Goal: Entertainment & Leisure: Browse casually

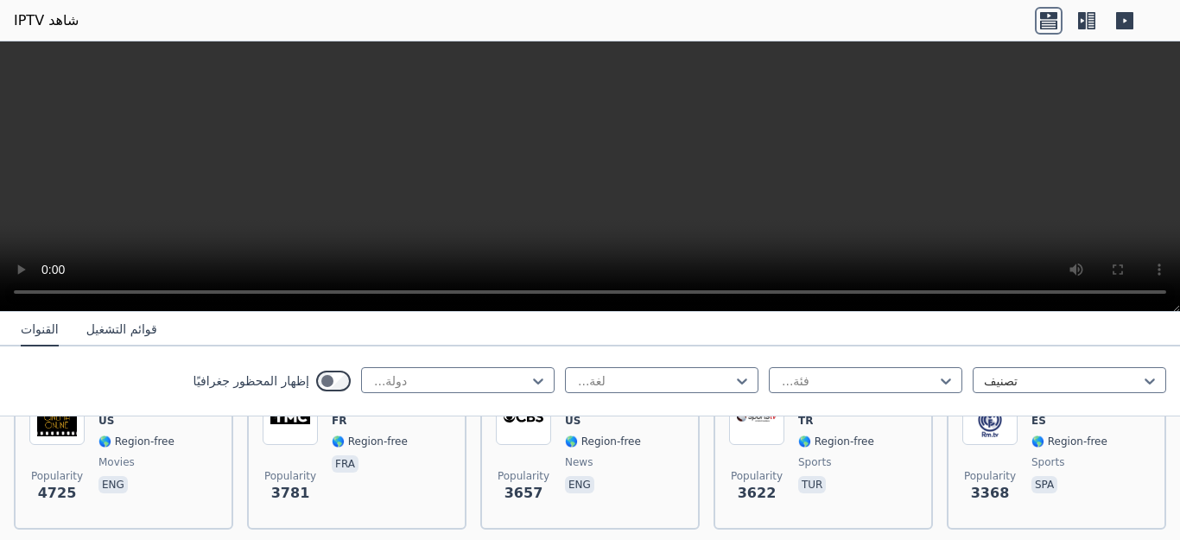
scroll to position [449, 0]
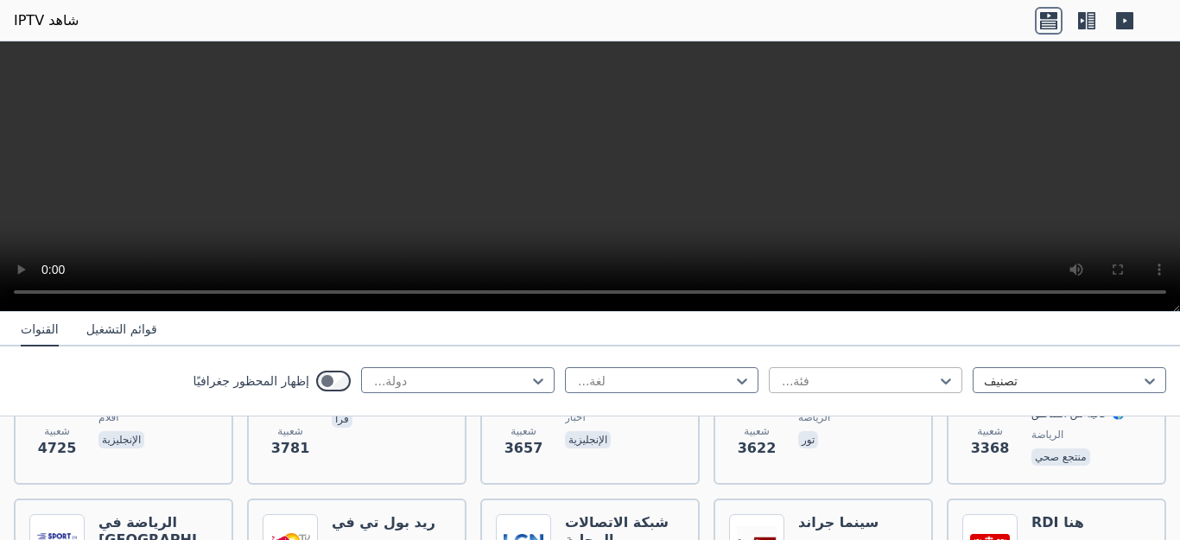
click at [780, 387] on div at bounding box center [858, 380] width 157 height 17
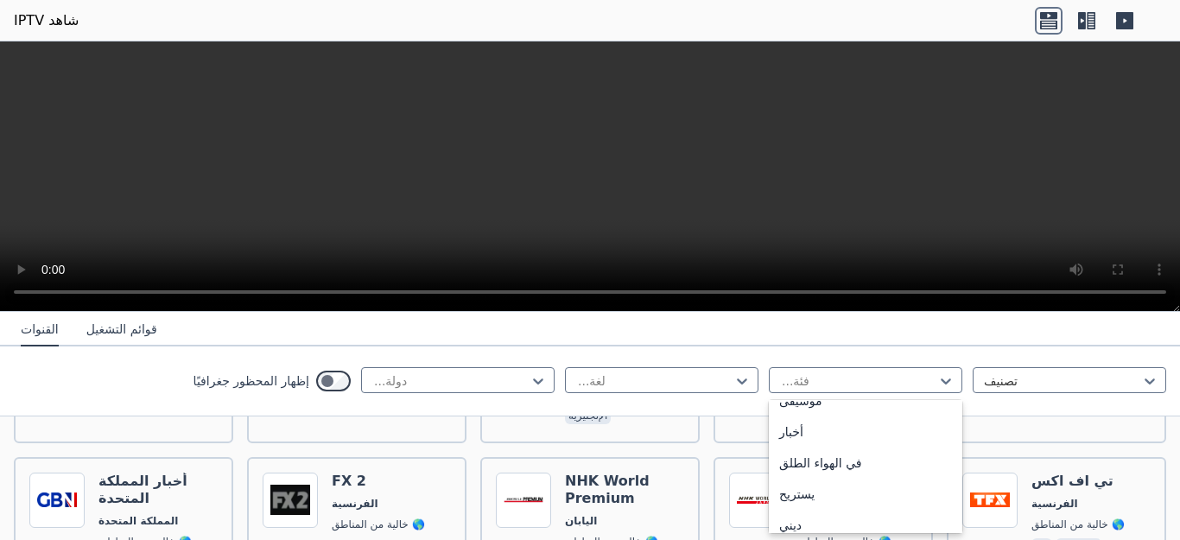
scroll to position [517, 0]
click at [779, 376] on font "أفلام" at bounding box center [791, 369] width 24 height 14
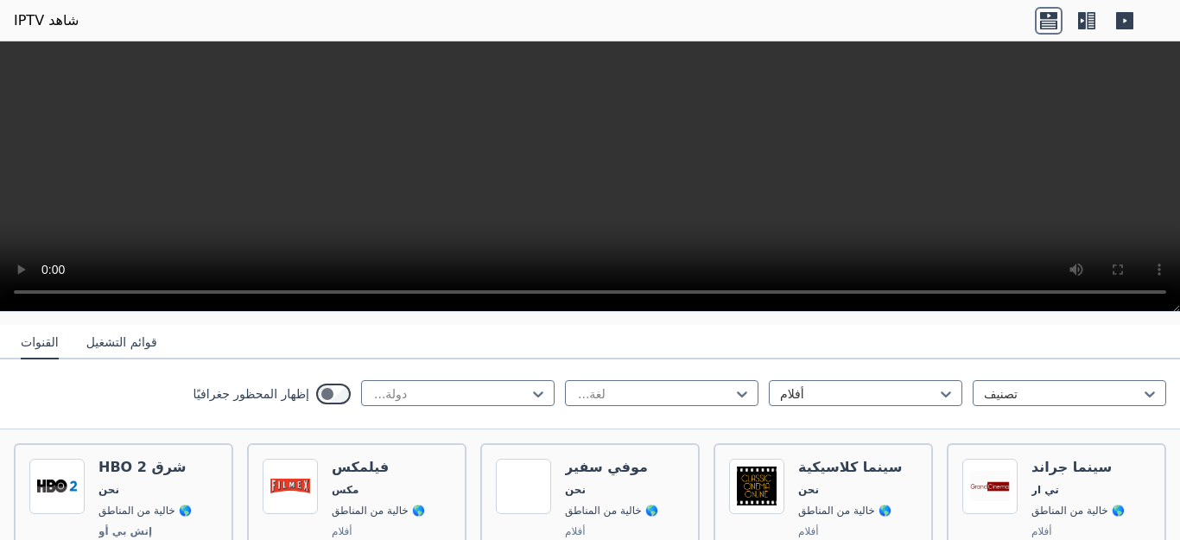
scroll to position [173, 0]
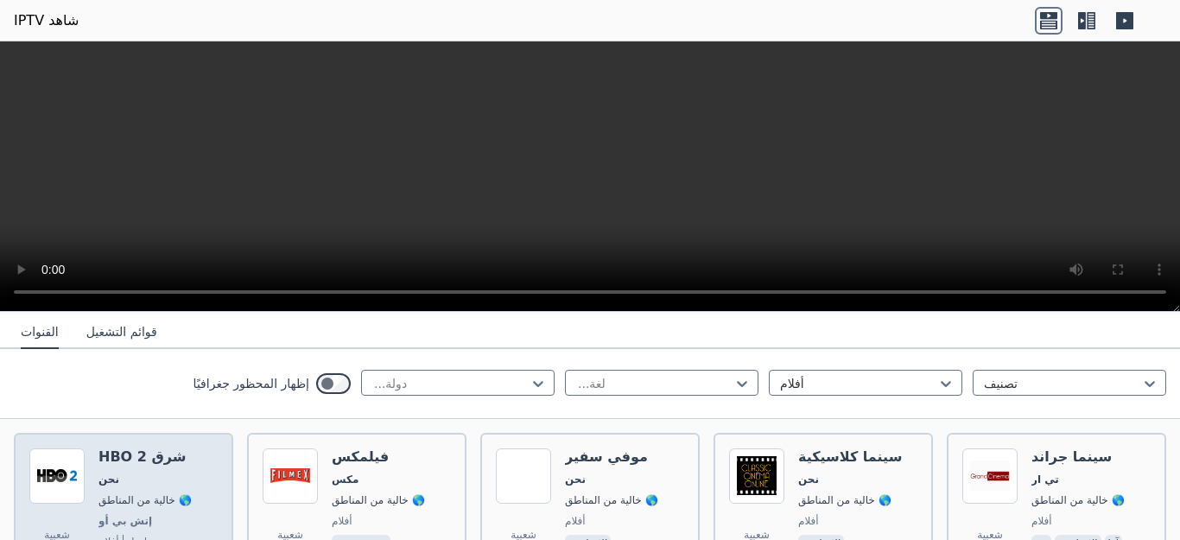
click at [132, 448] on font "HBO 2 شرق" at bounding box center [141, 456] width 87 height 16
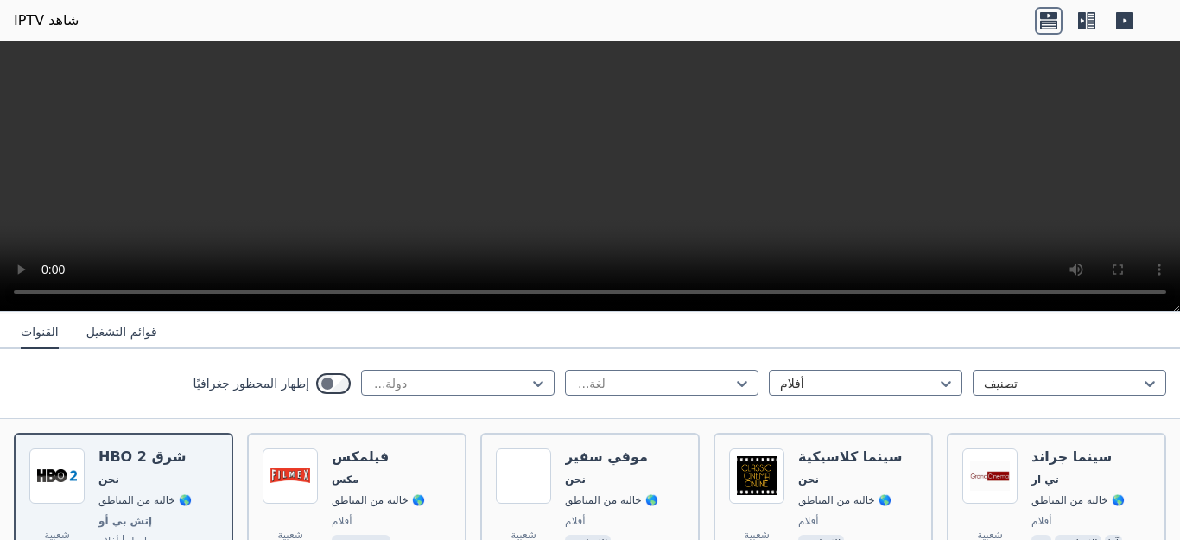
click at [1084, 14] on icon at bounding box center [1082, 20] width 8 height 17
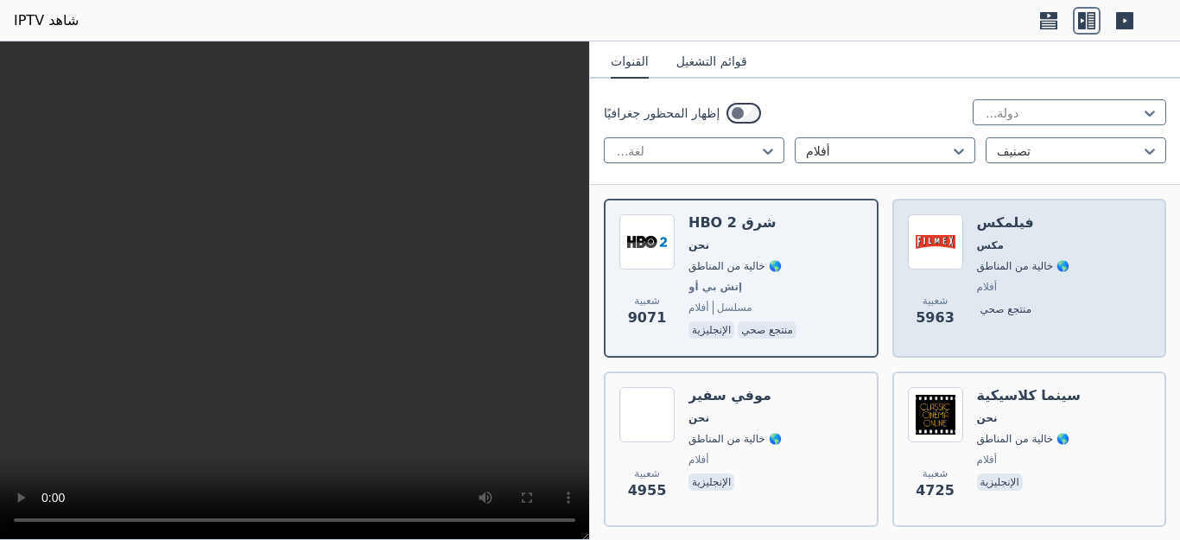
click at [943, 238] on div "شعبية 5963" at bounding box center [935, 278] width 55 height 128
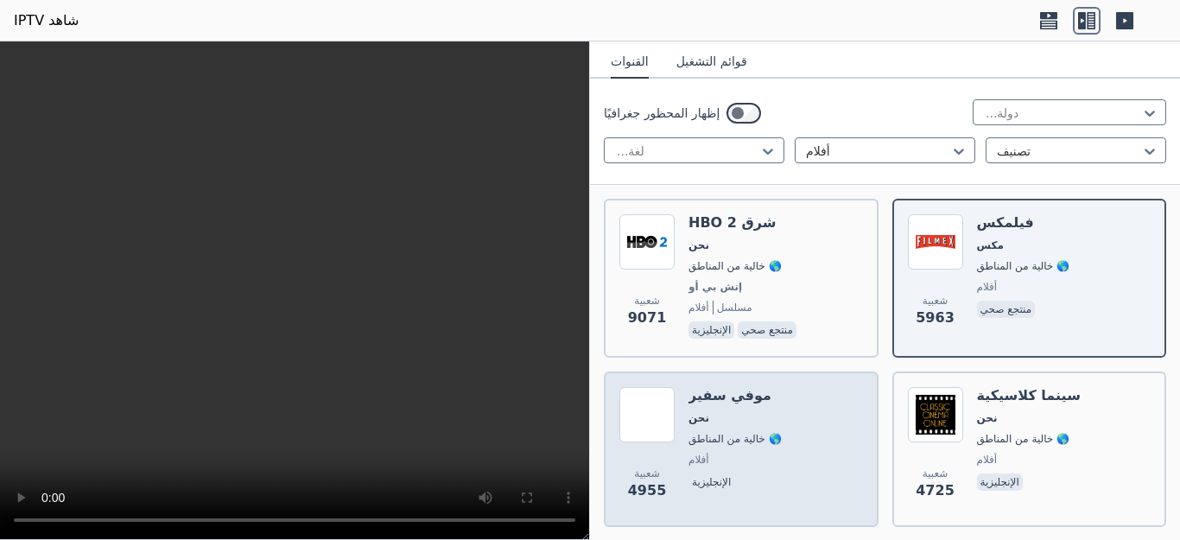
click at [714, 387] on font "موفي سفير" at bounding box center [730, 395] width 83 height 16
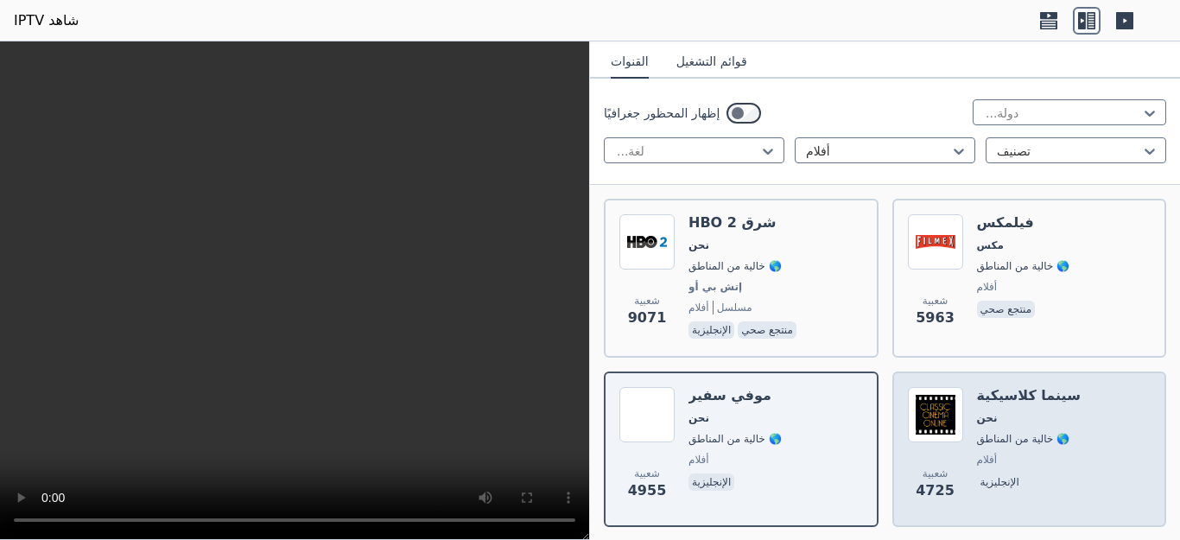
click at [1000, 387] on font "سينما كلاسيكية" at bounding box center [1029, 395] width 104 height 16
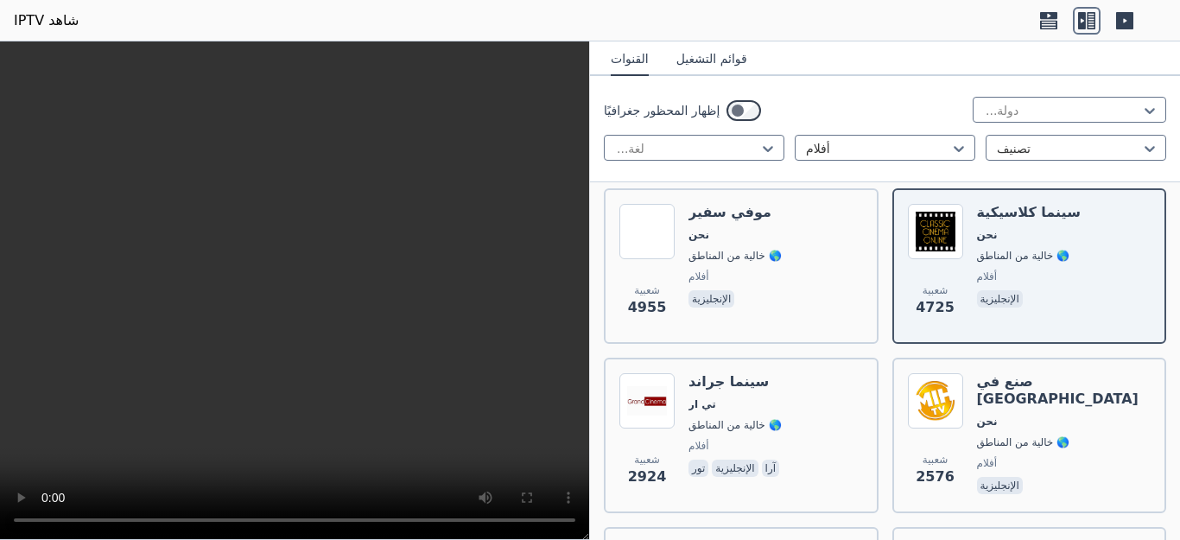
scroll to position [311, 0]
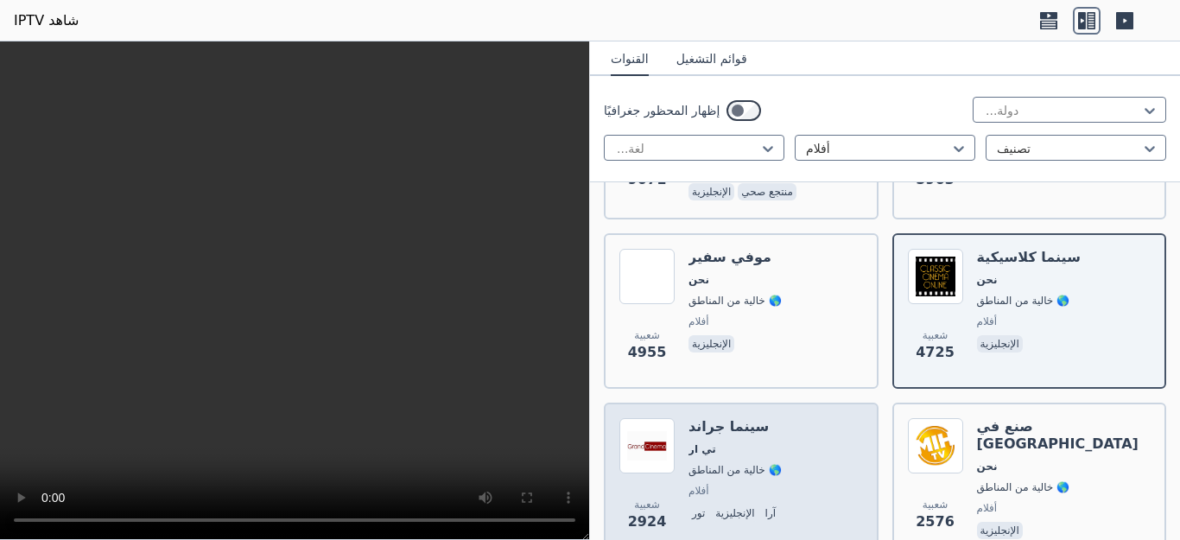
click at [703, 484] on span "أفلام" at bounding box center [736, 491] width 94 height 14
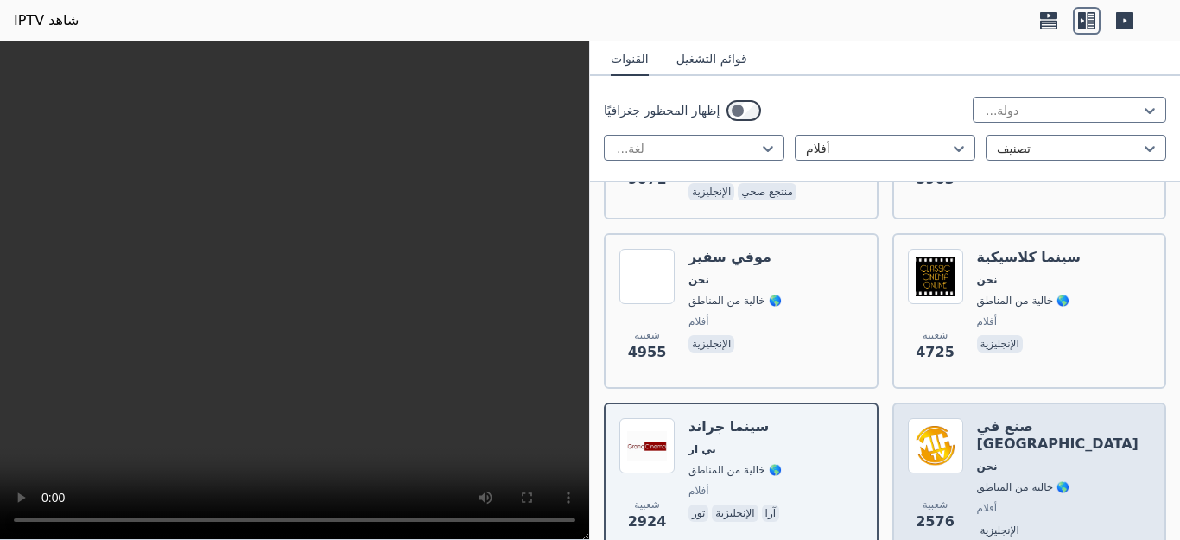
click at [1009, 418] on div "صنع في هوليوود نحن 🌎 خالية من المناطق أفلام الإنجليزية" at bounding box center [1064, 480] width 175 height 124
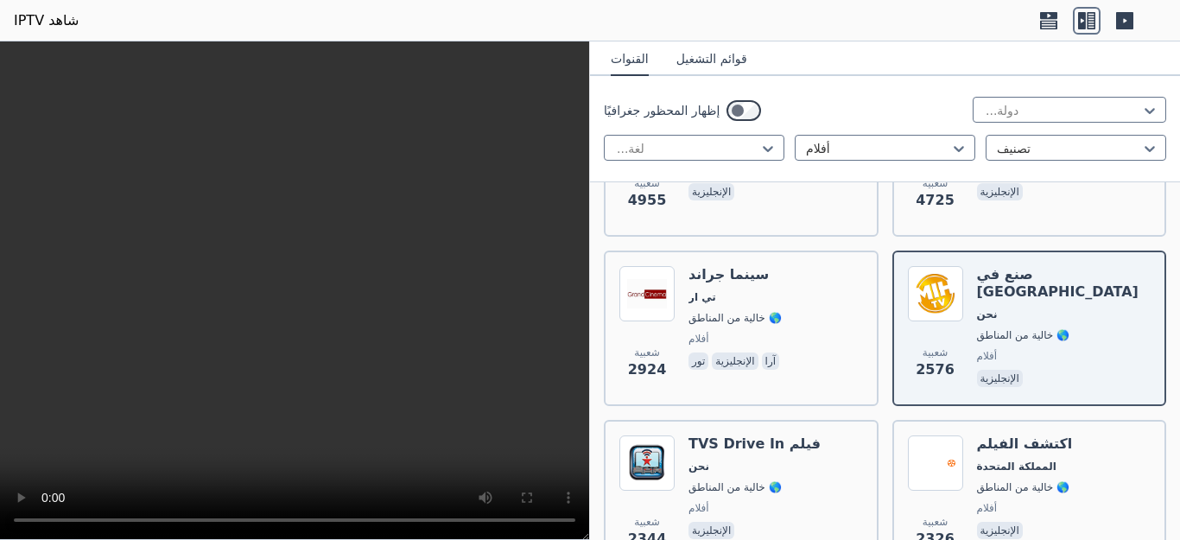
scroll to position [622, 0]
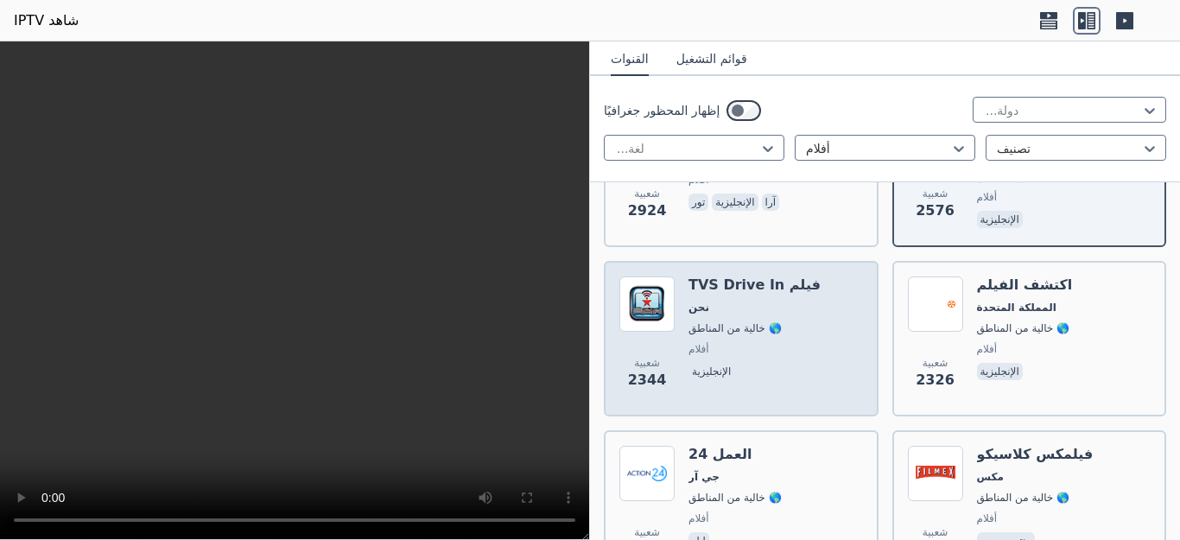
click at [721, 276] on font "فيلم TVS Drive In" at bounding box center [755, 284] width 132 height 16
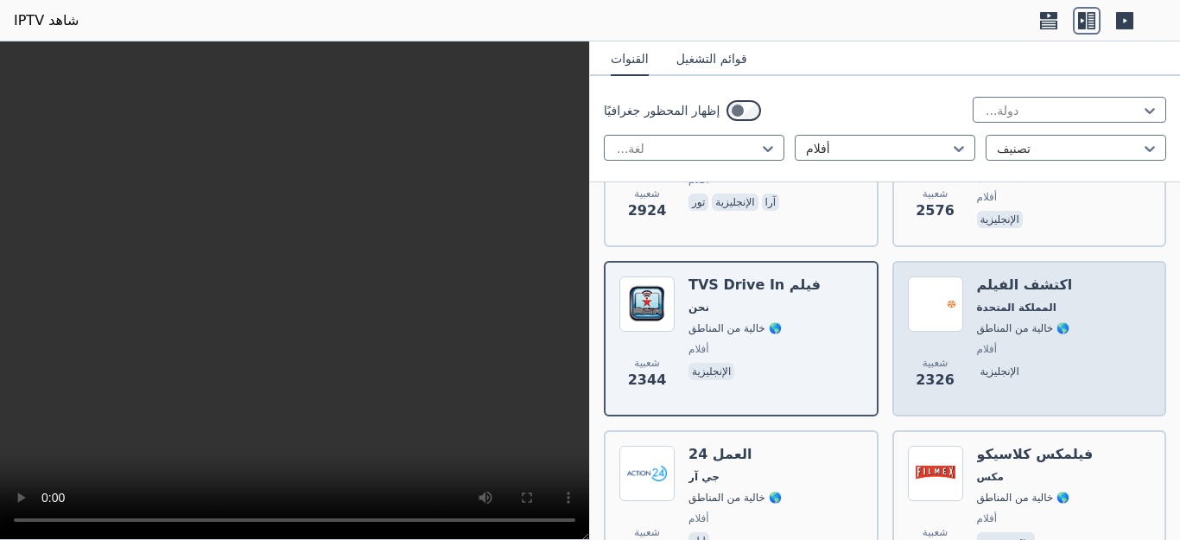
click at [998, 276] on font "اكتشف الفيلم" at bounding box center [1025, 284] width 96 height 16
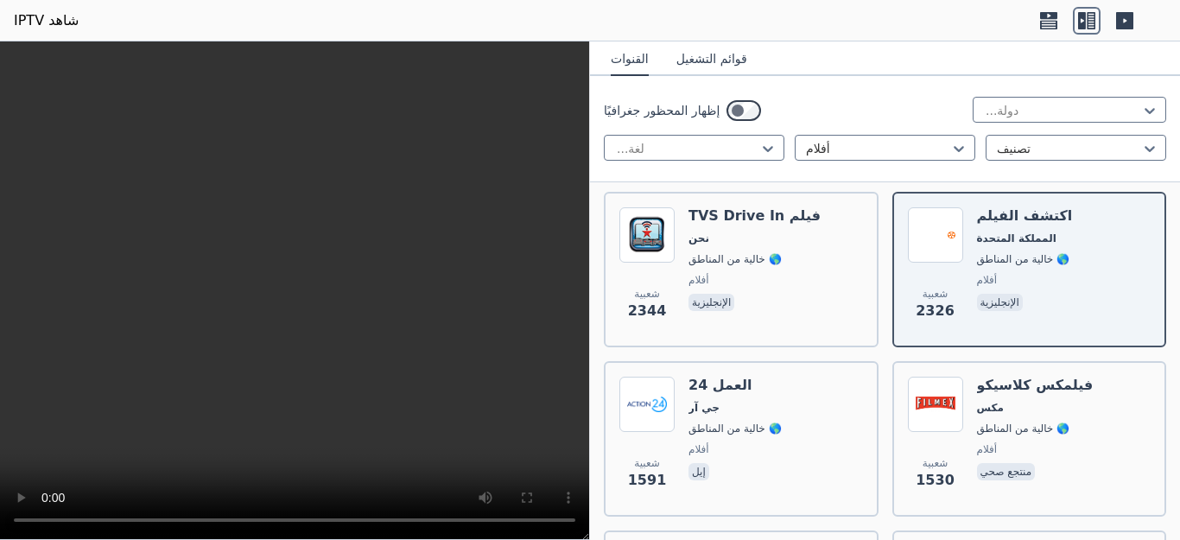
scroll to position [726, 0]
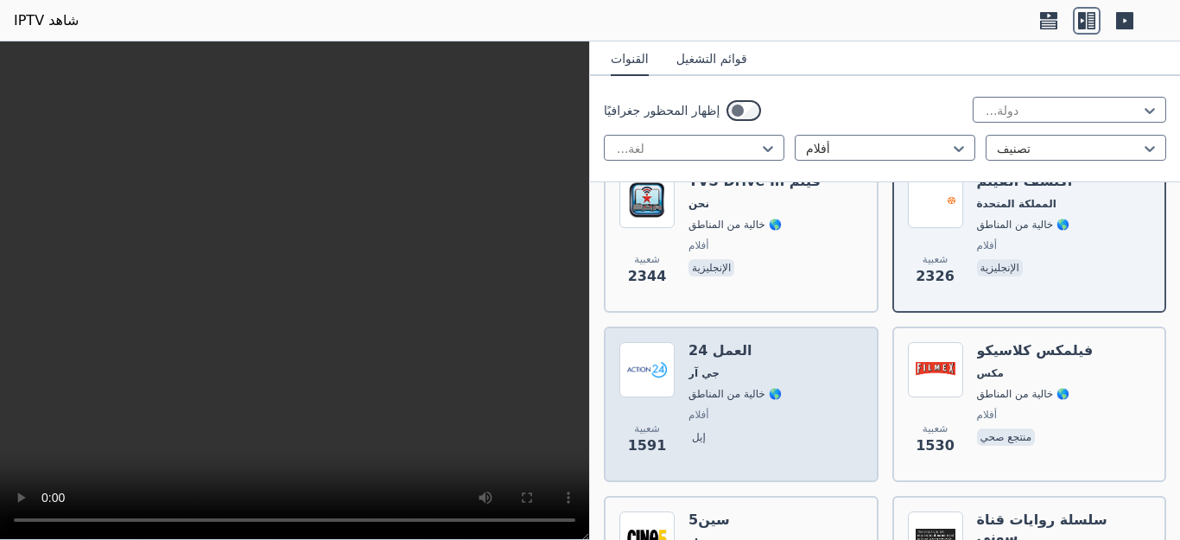
click at [696, 350] on div "العمل 24 جي آر 🌎 خالية من المناطق أفلام إيل" at bounding box center [735, 404] width 93 height 124
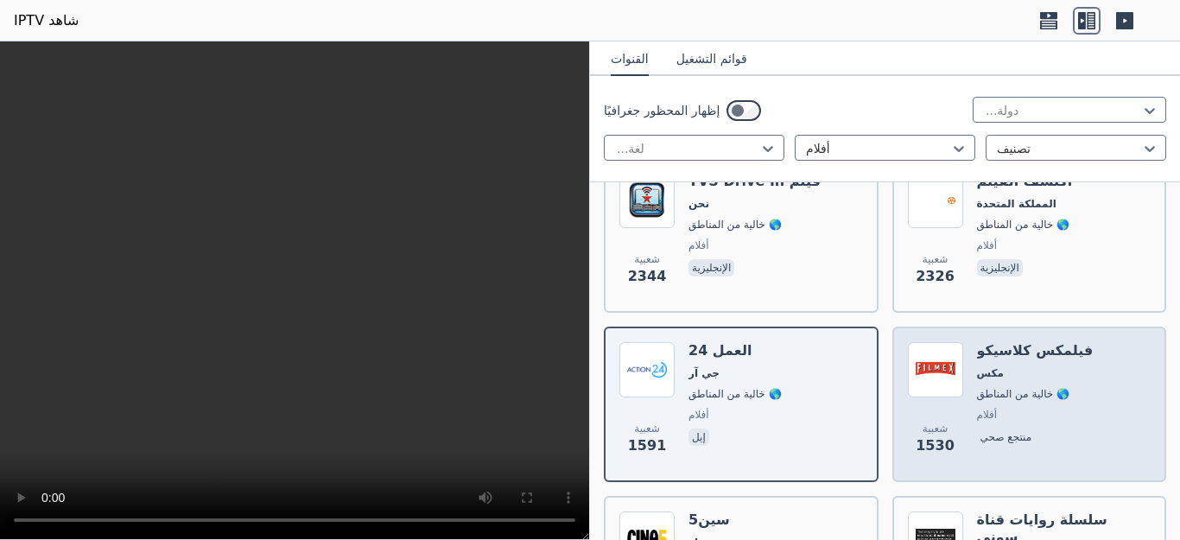
click at [998, 388] on font "🌎 خالية من المناطق" at bounding box center [1023, 394] width 93 height 12
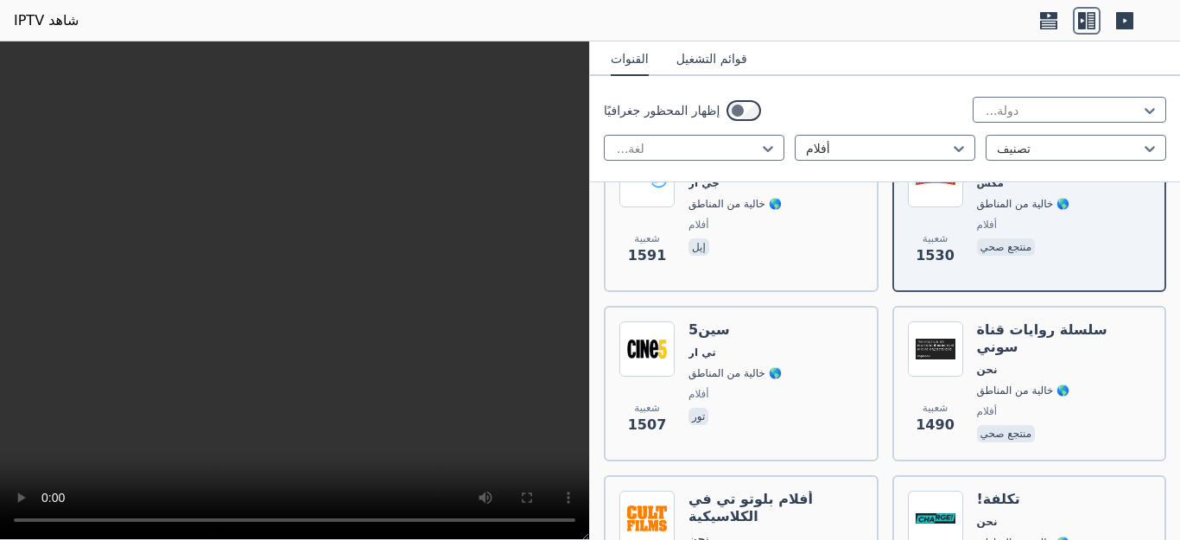
scroll to position [1002, 0]
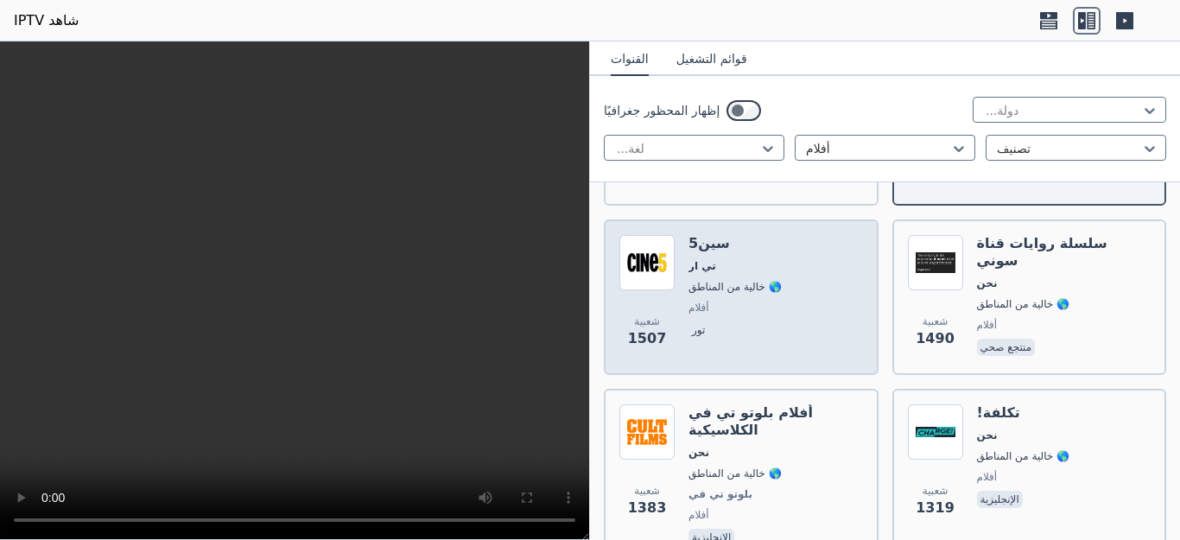
click at [633, 235] on img at bounding box center [646, 262] width 55 height 55
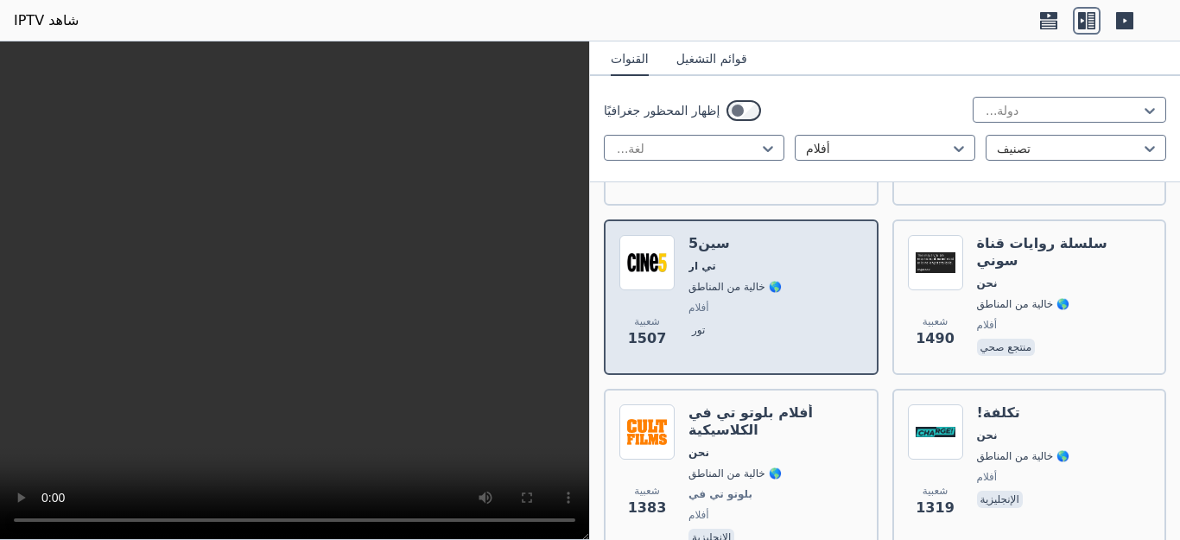
click at [633, 235] on img at bounding box center [646, 262] width 55 height 55
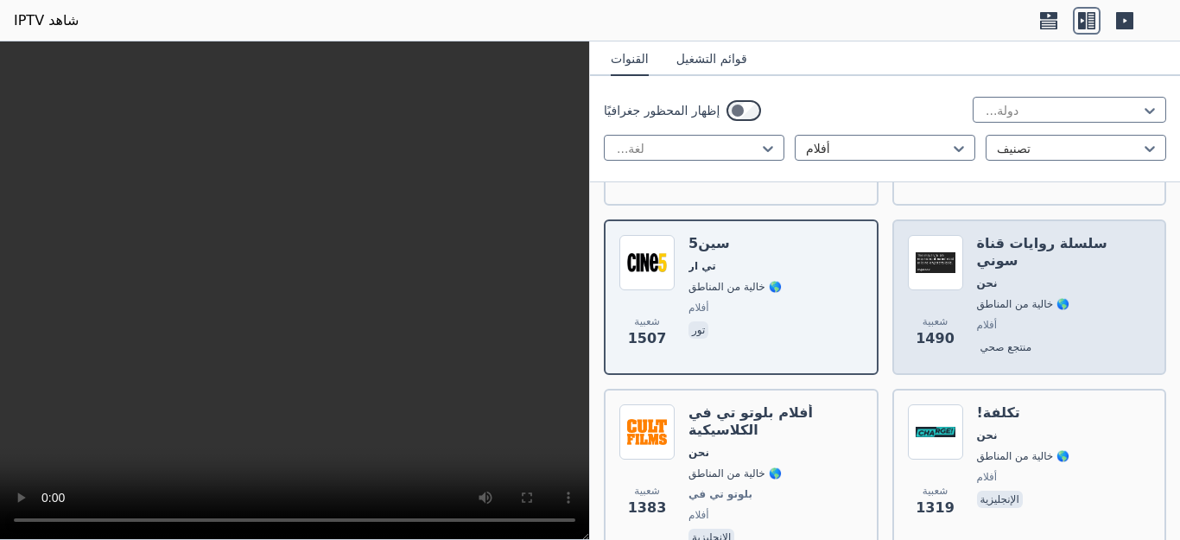
click at [997, 265] on div "سلسلة روايات قناة سوني نحن 🌎 خالية من المناطق أفلام منتجع صحي" at bounding box center [1064, 297] width 175 height 124
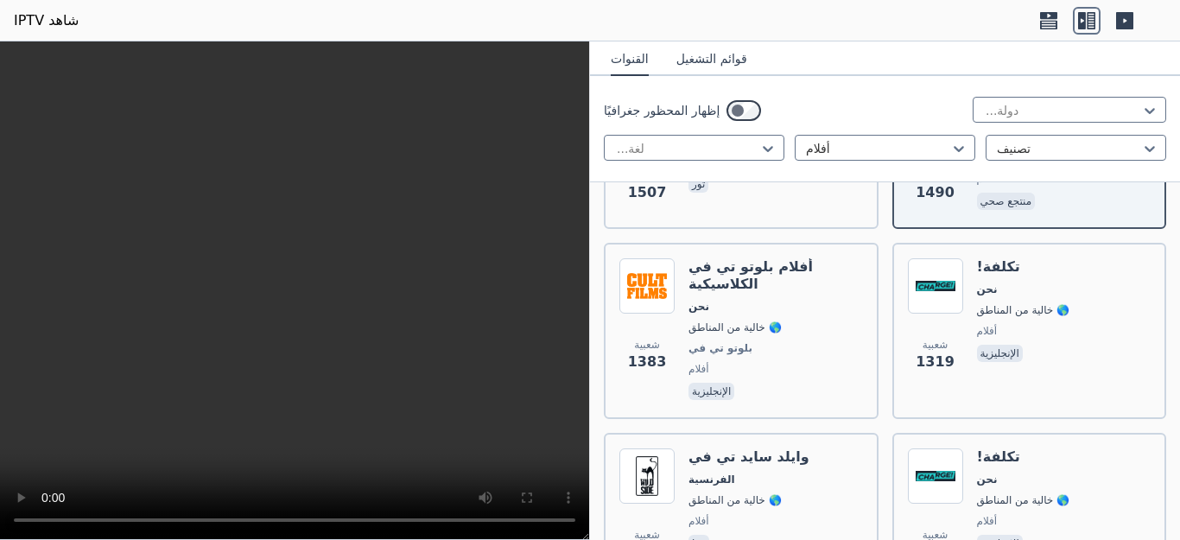
scroll to position [1175, 0]
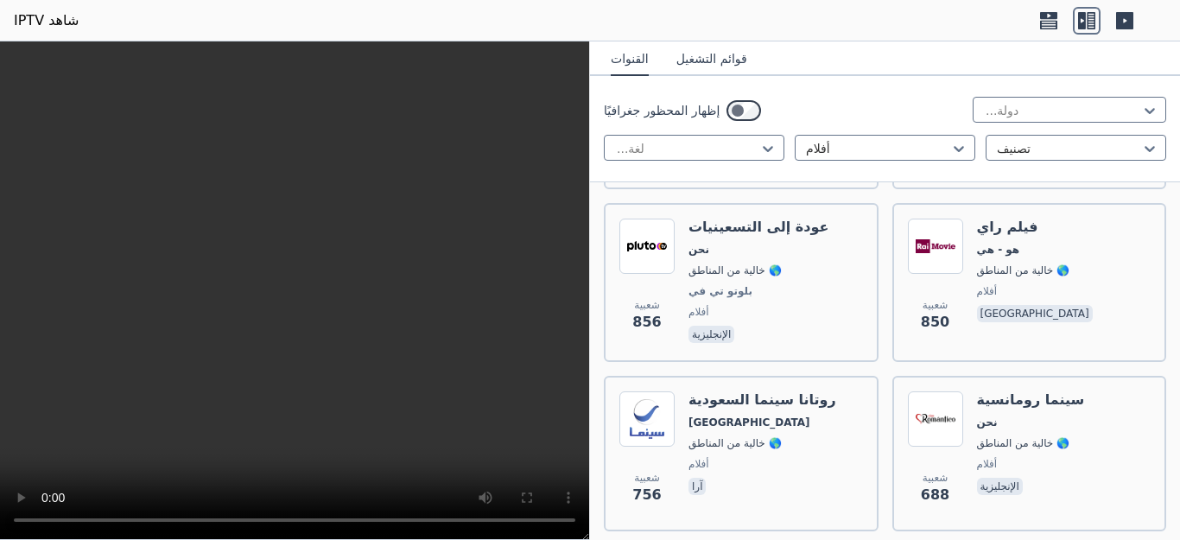
scroll to position [1728, 0]
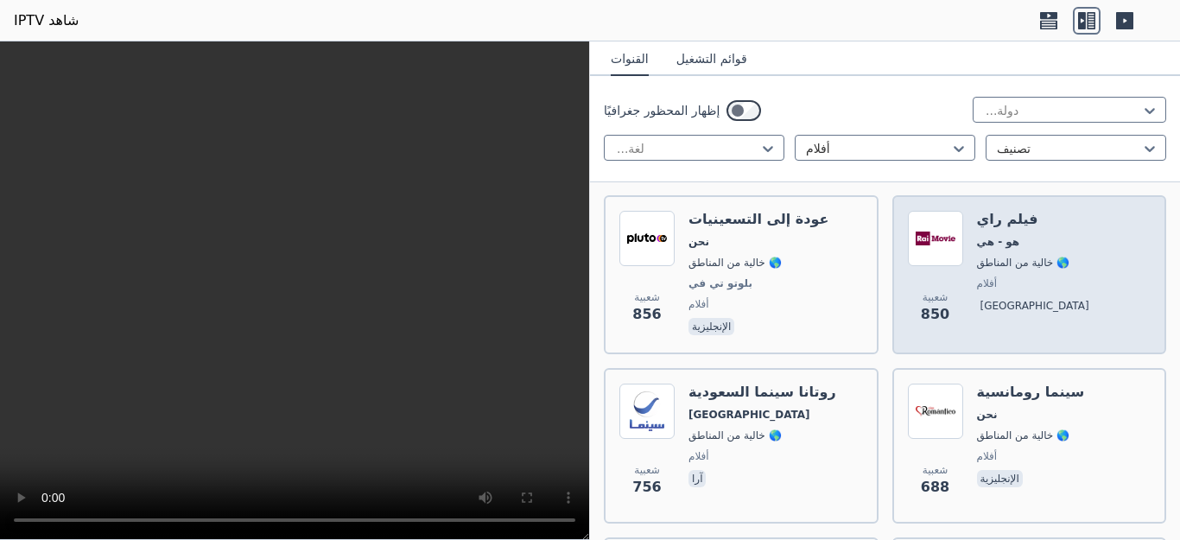
click at [927, 211] on img at bounding box center [935, 238] width 55 height 55
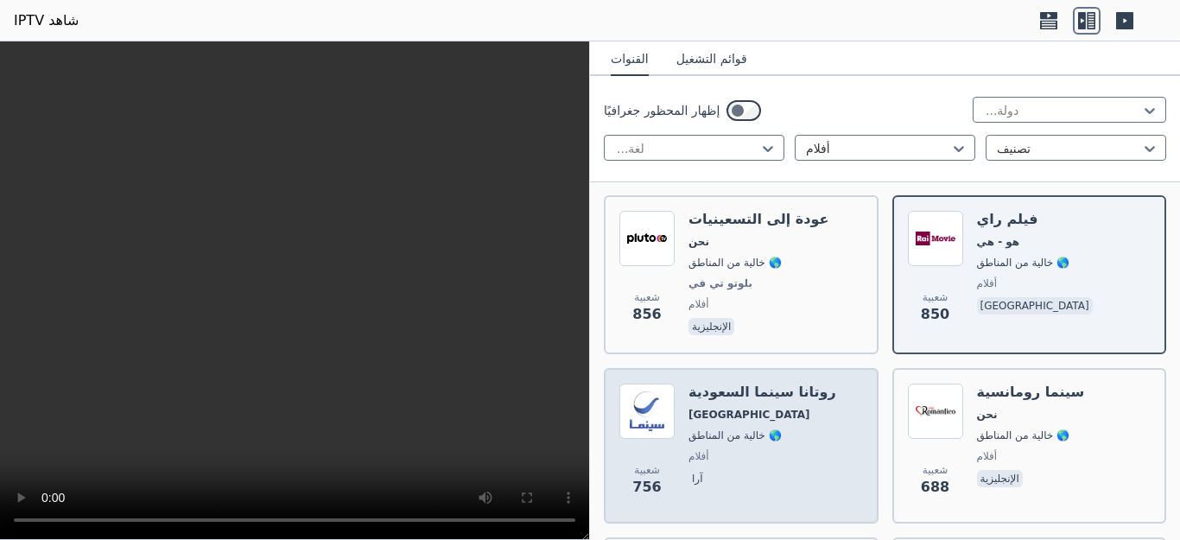
click at [757, 408] on span "[GEOGRAPHIC_DATA]" at bounding box center [763, 415] width 148 height 14
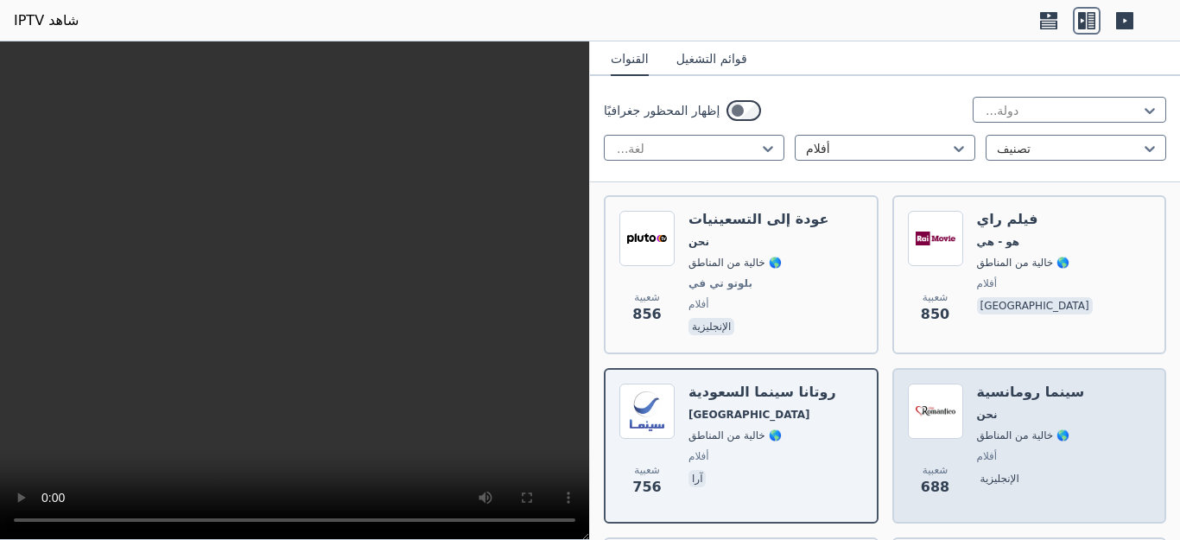
click at [983, 429] on font "🌎 خالية من المناطق" at bounding box center [1023, 435] width 93 height 12
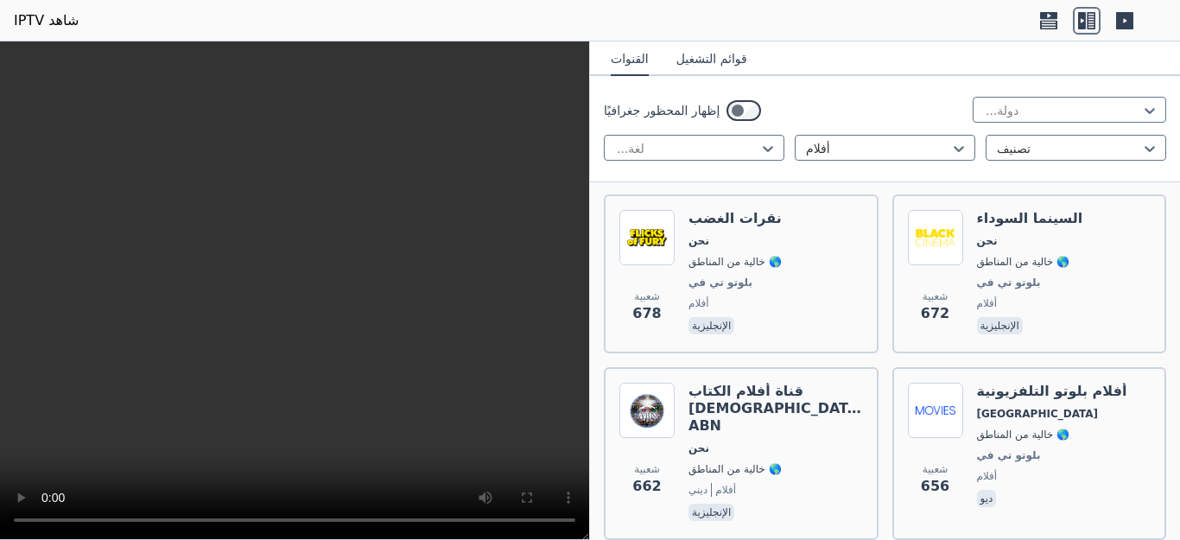
scroll to position [2073, 0]
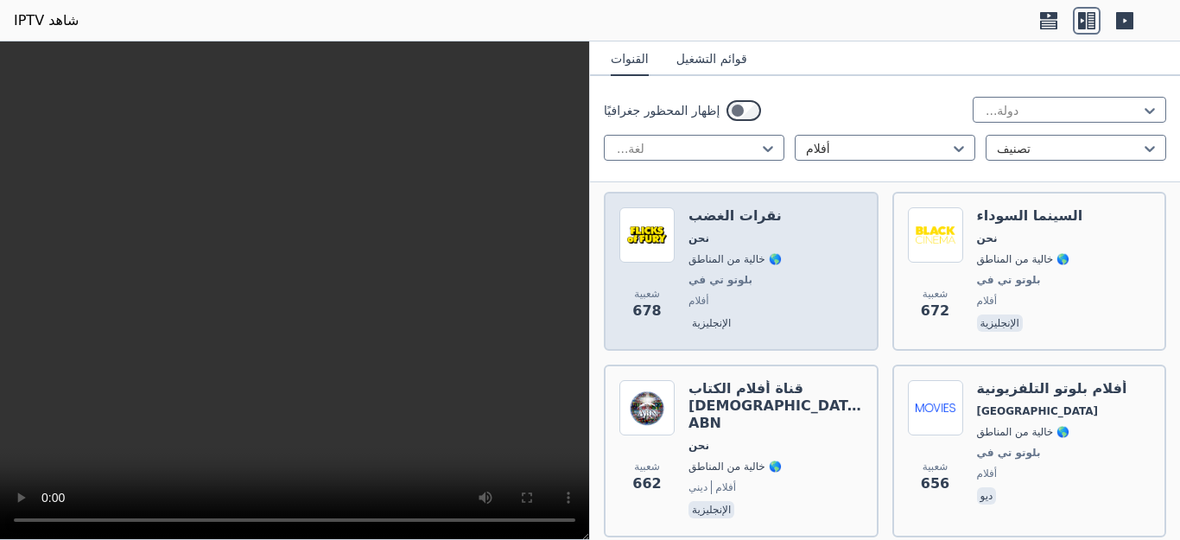
click at [647, 220] on div "شعبية 678" at bounding box center [646, 271] width 55 height 128
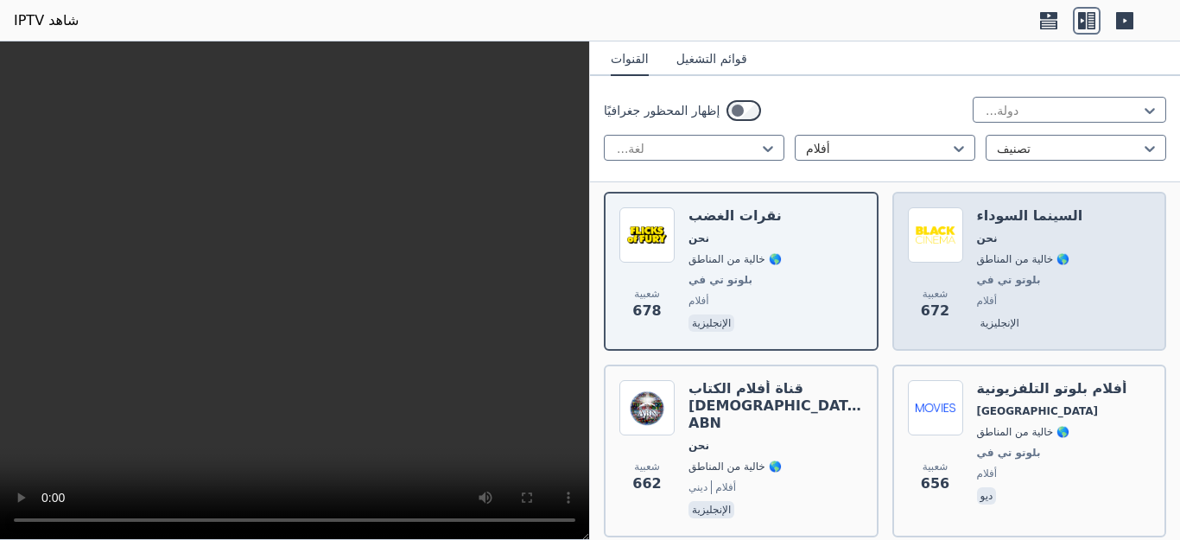
click at [977, 274] on font "بلوتو تي في" at bounding box center [1009, 280] width 64 height 12
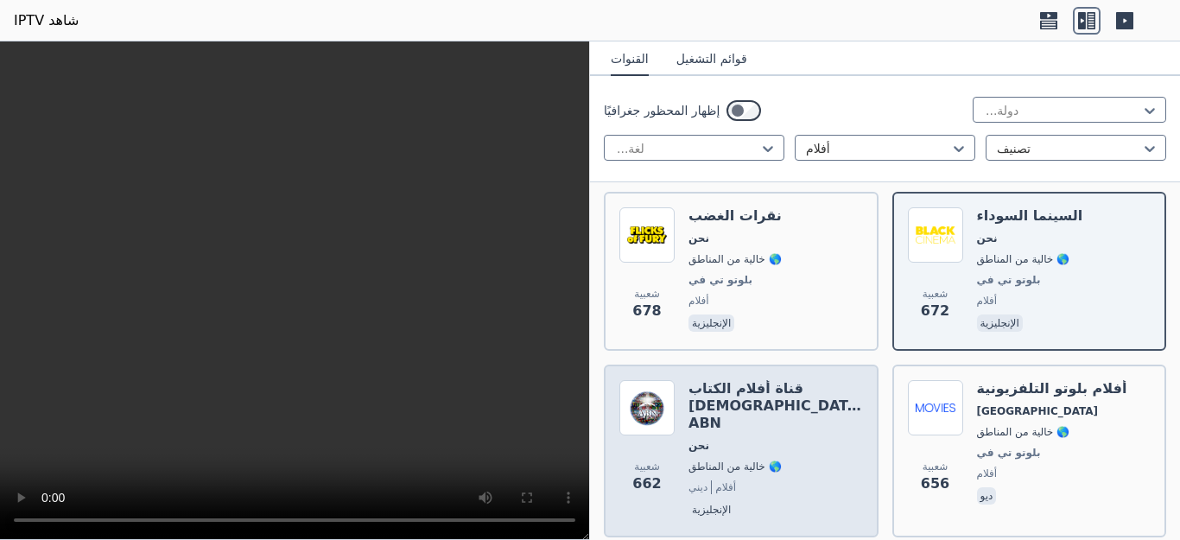
click at [743, 380] on font "قناة أفلام الكتاب [DEMOGRAPHIC_DATA] ABN" at bounding box center [776, 405] width 175 height 51
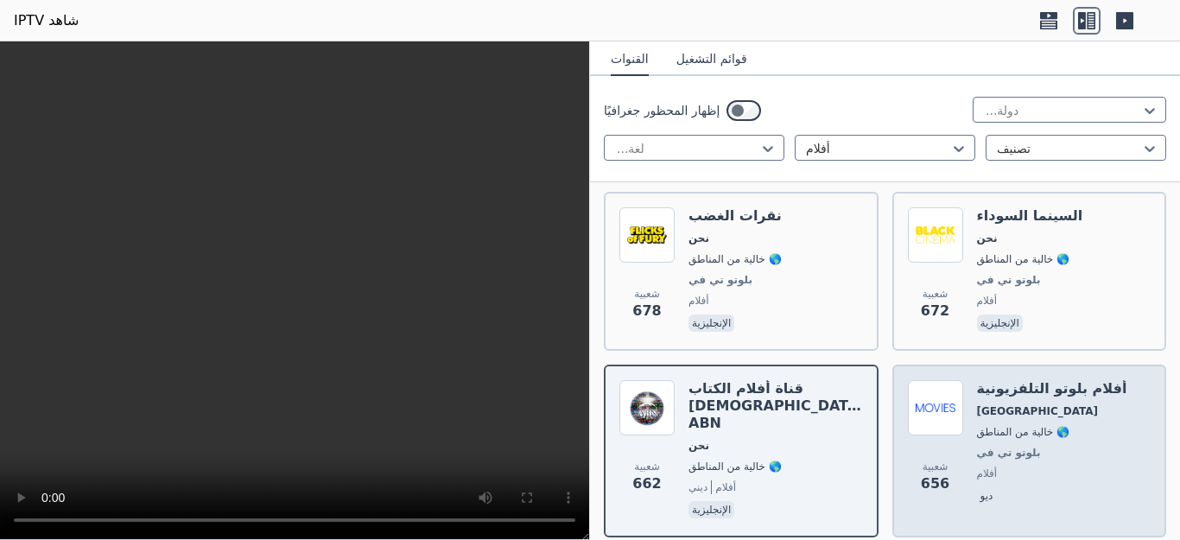
click at [1038, 380] on font "أفلام بلوتو التلفزيونية" at bounding box center [1052, 388] width 150 height 16
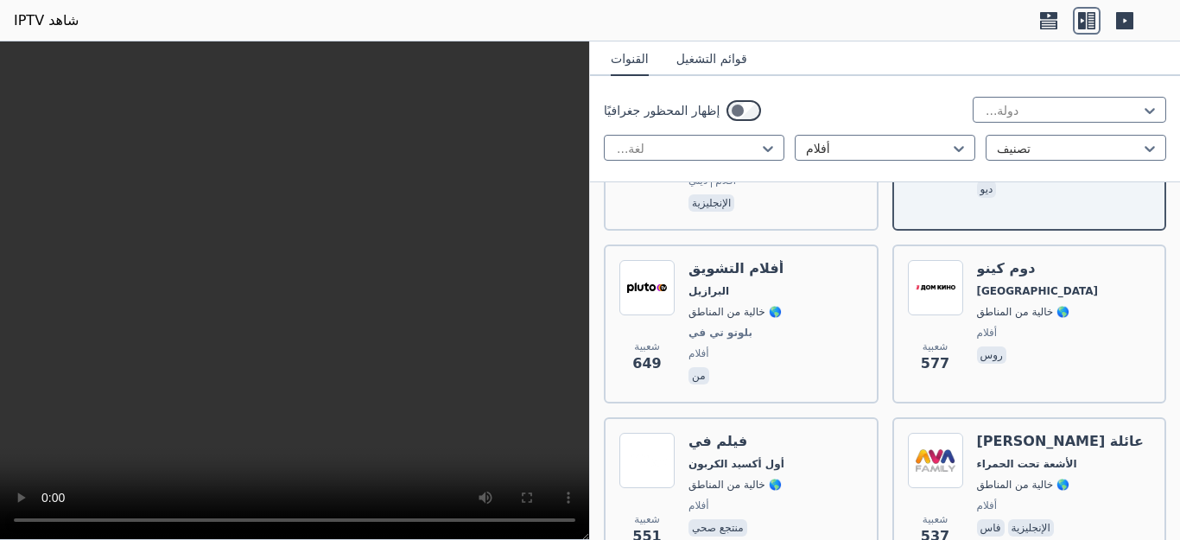
scroll to position [2384, 0]
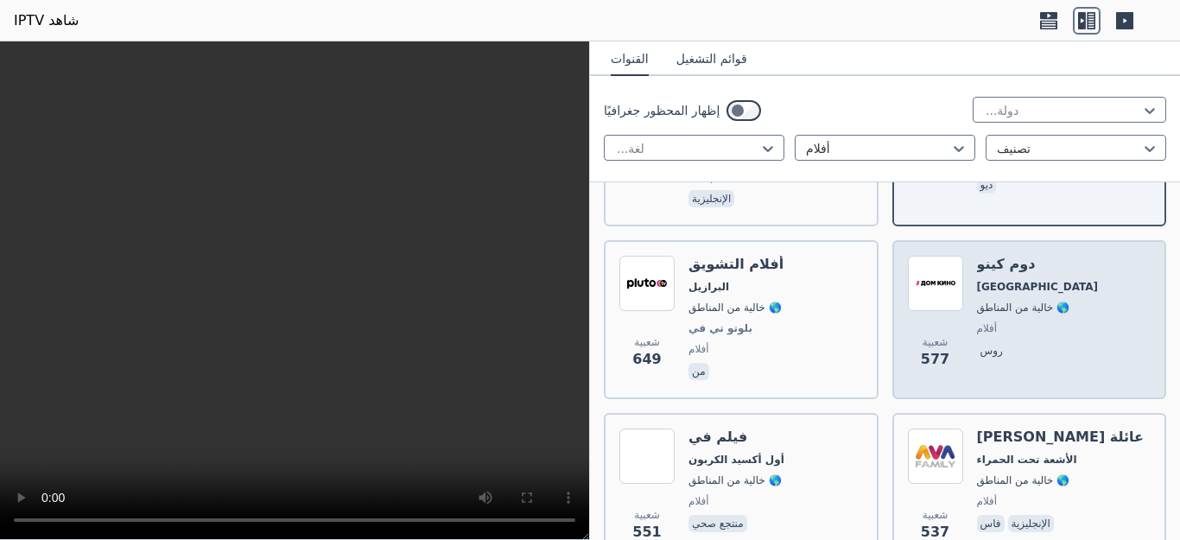
click at [958, 256] on div "شعبية 577 دوم كينو روسيا 🌎 خالية من المناطق أفلام [GEOGRAPHIC_DATA]" at bounding box center [1030, 320] width 244 height 128
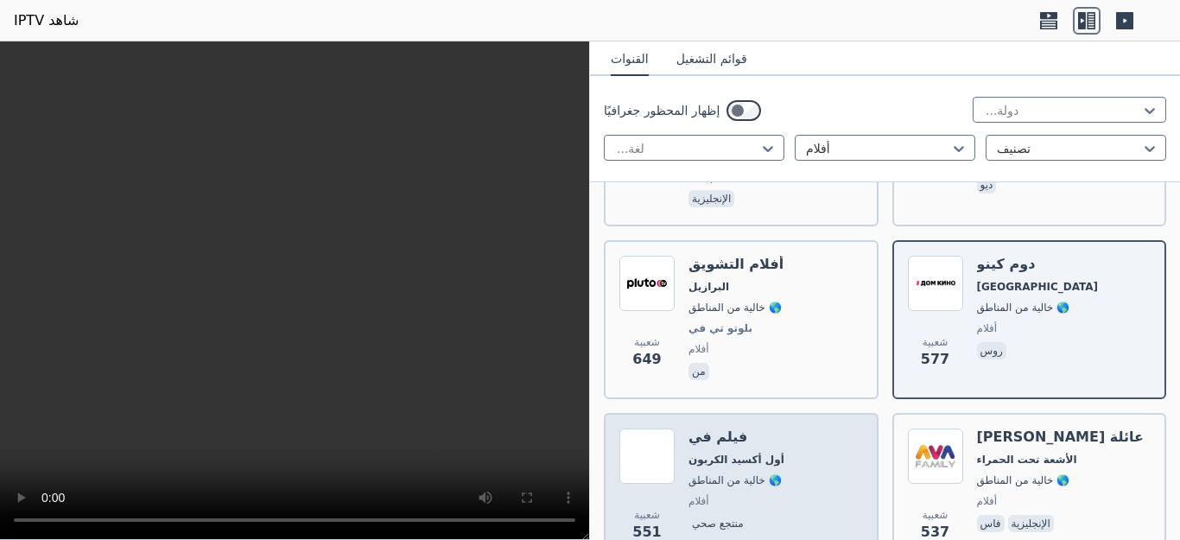
click at [750, 429] on div "فيلم في أول أكسيد الكربون 🌎 خالية من المناطق أفلام منتجع صحي" at bounding box center [737, 491] width 96 height 124
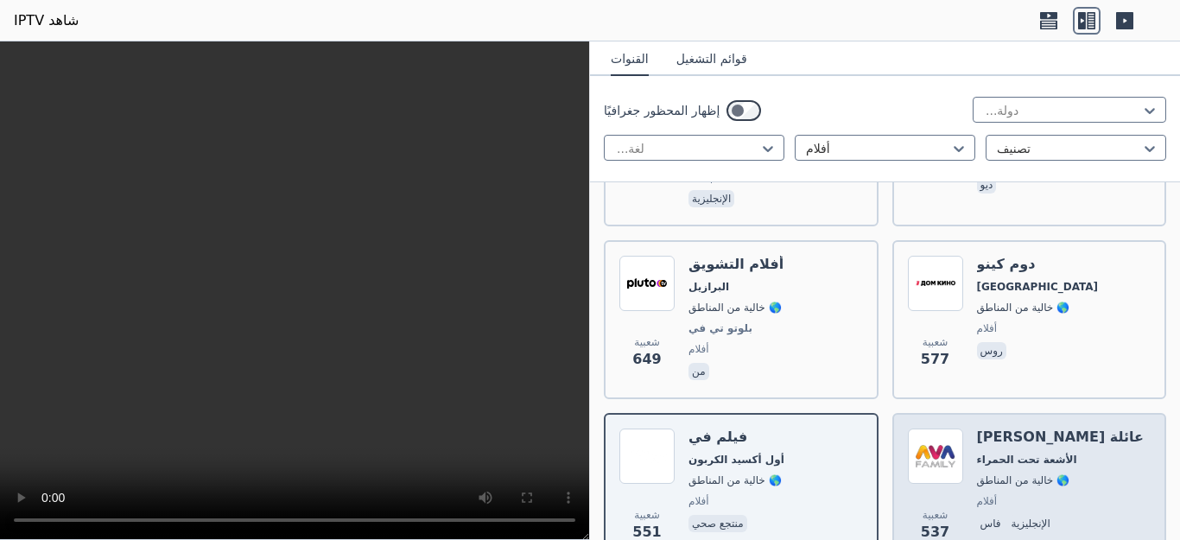
click at [981, 474] on font "🌎 خالية من المناطق" at bounding box center [1023, 480] width 93 height 12
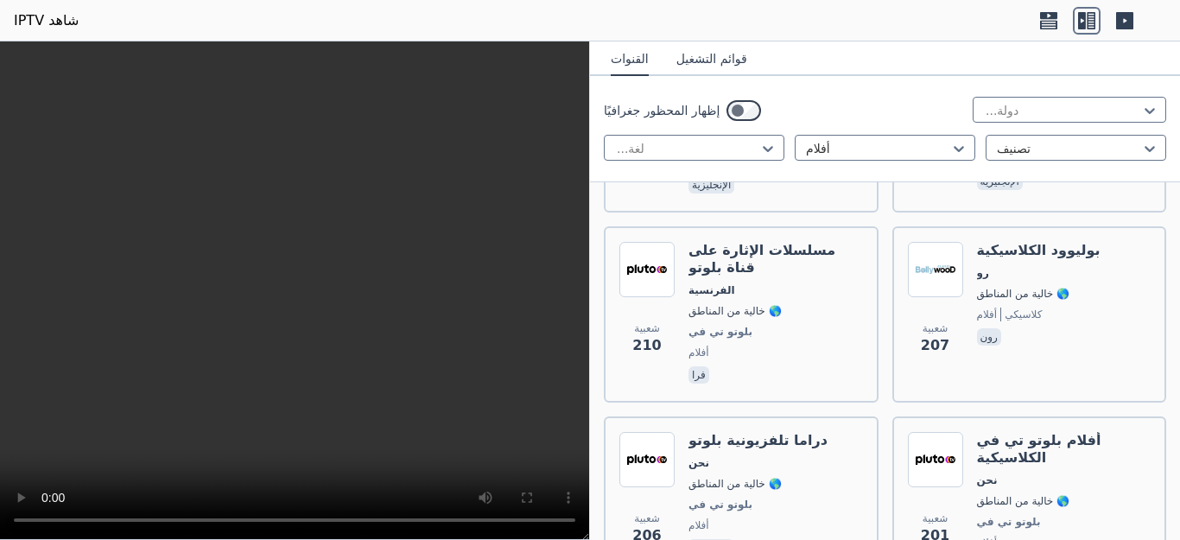
scroll to position [5826, 0]
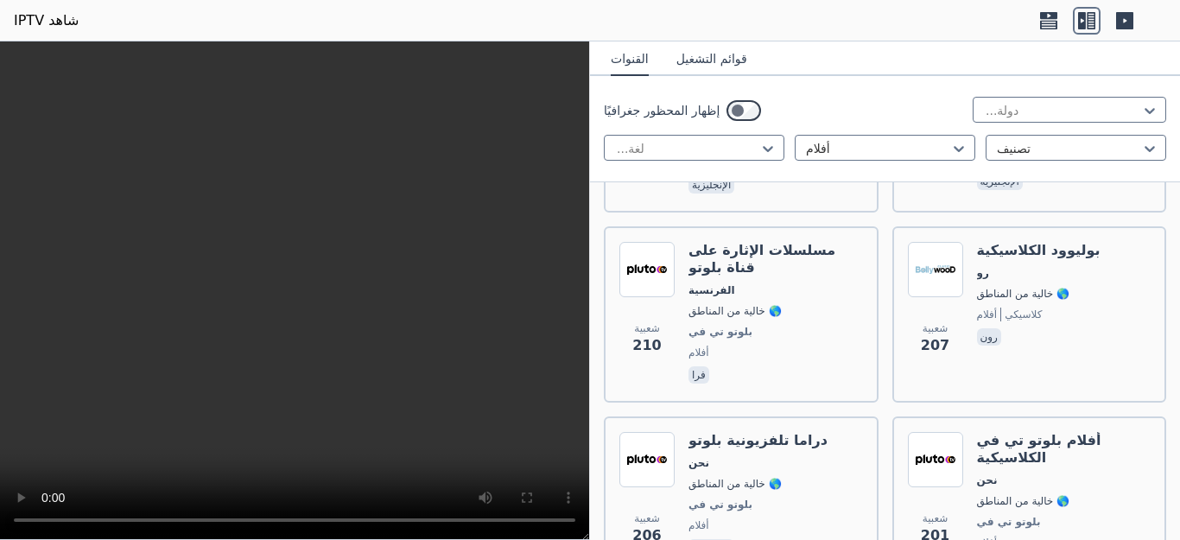
scroll to position [5895, 0]
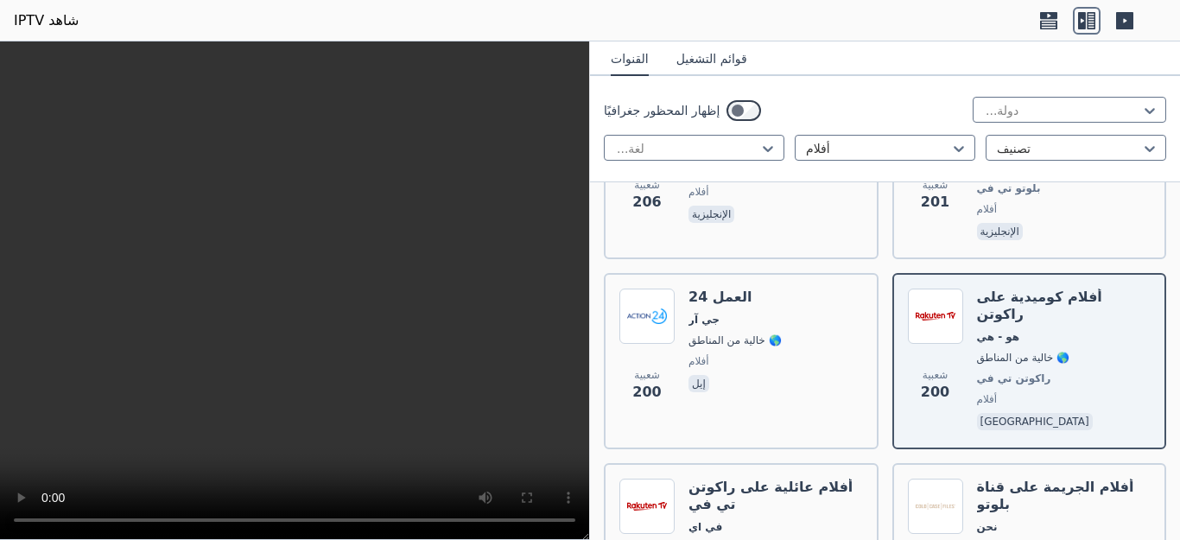
scroll to position [6206, 0]
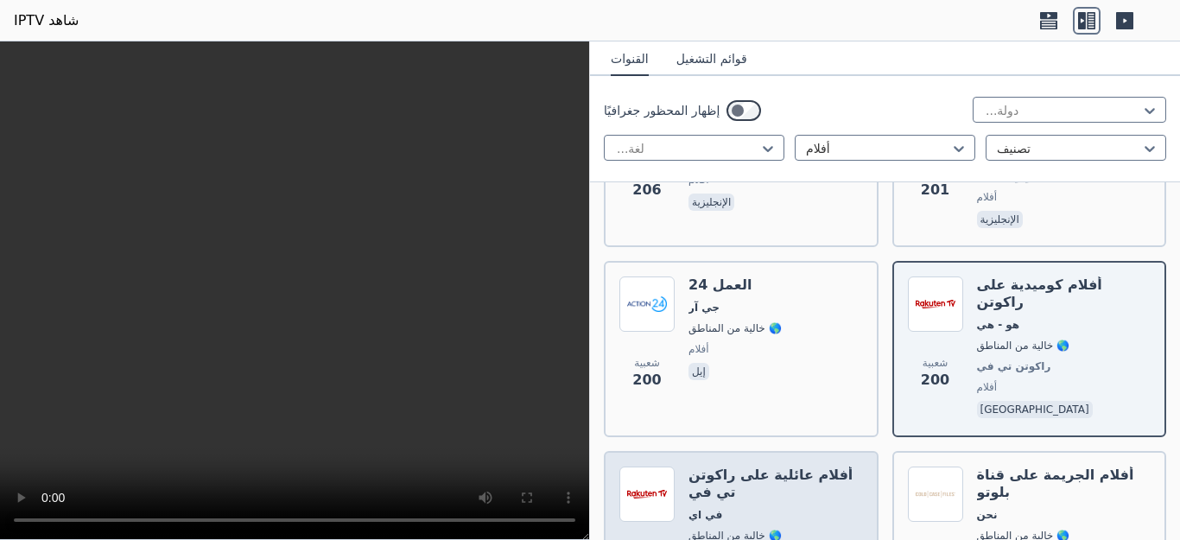
click at [690, 530] on font "🌎 خالية من المناطق" at bounding box center [735, 536] width 93 height 12
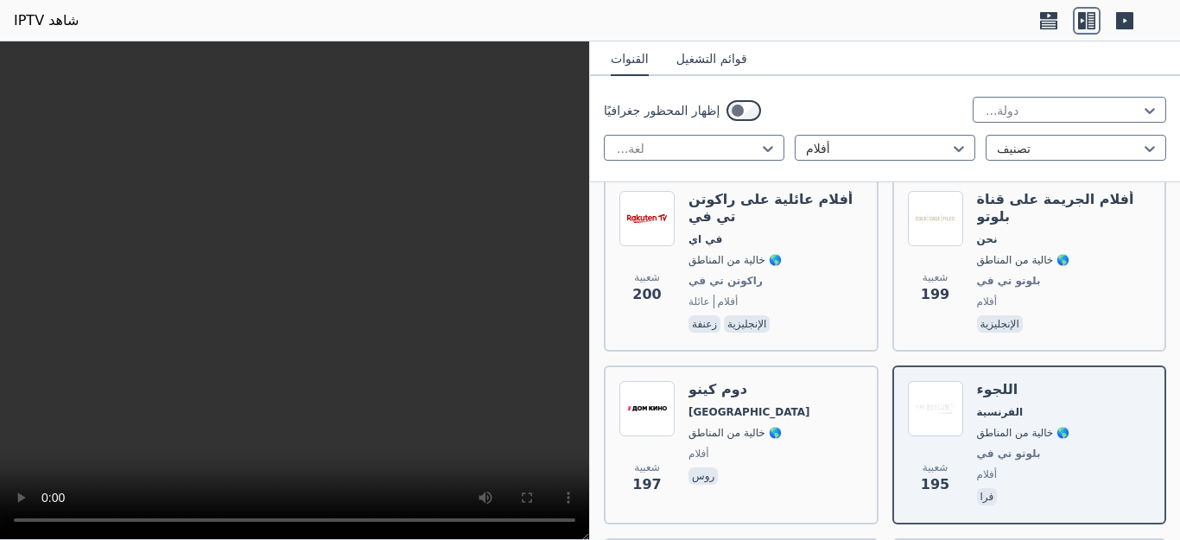
scroll to position [6483, 0]
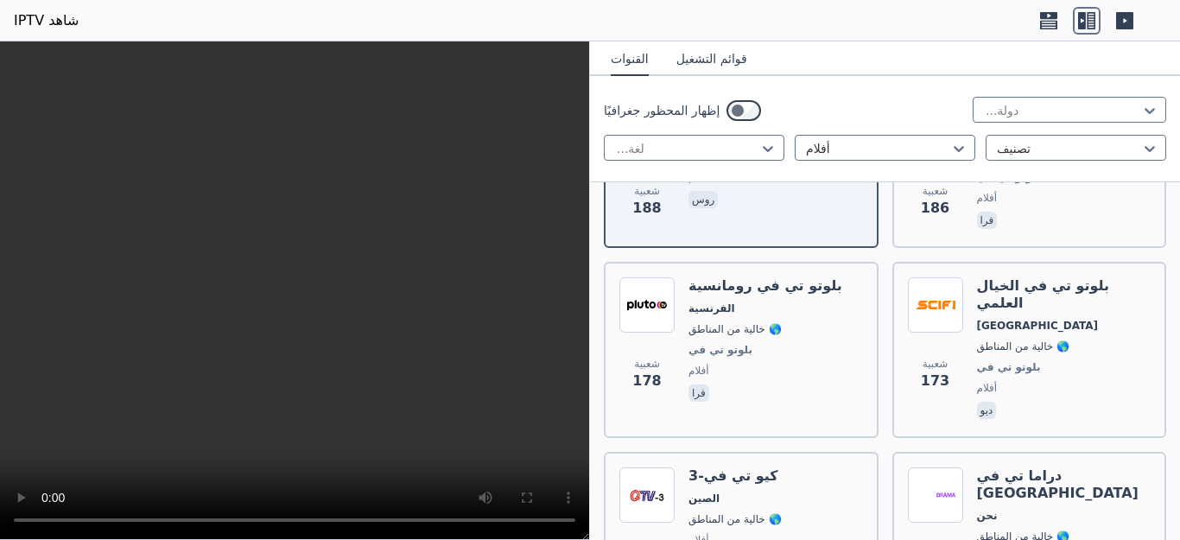
scroll to position [6932, 0]
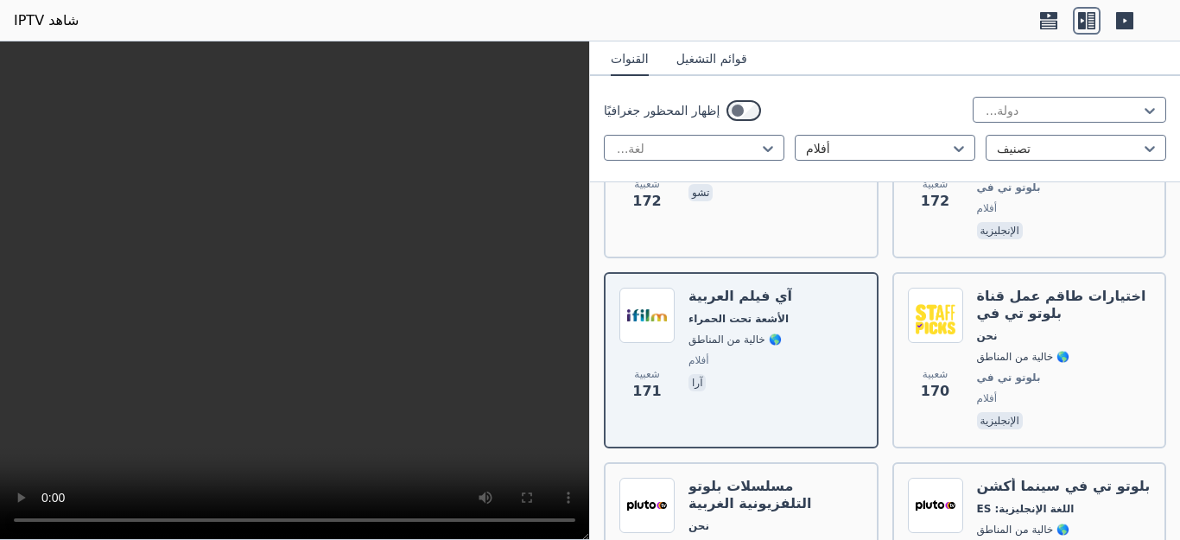
scroll to position [7312, 0]
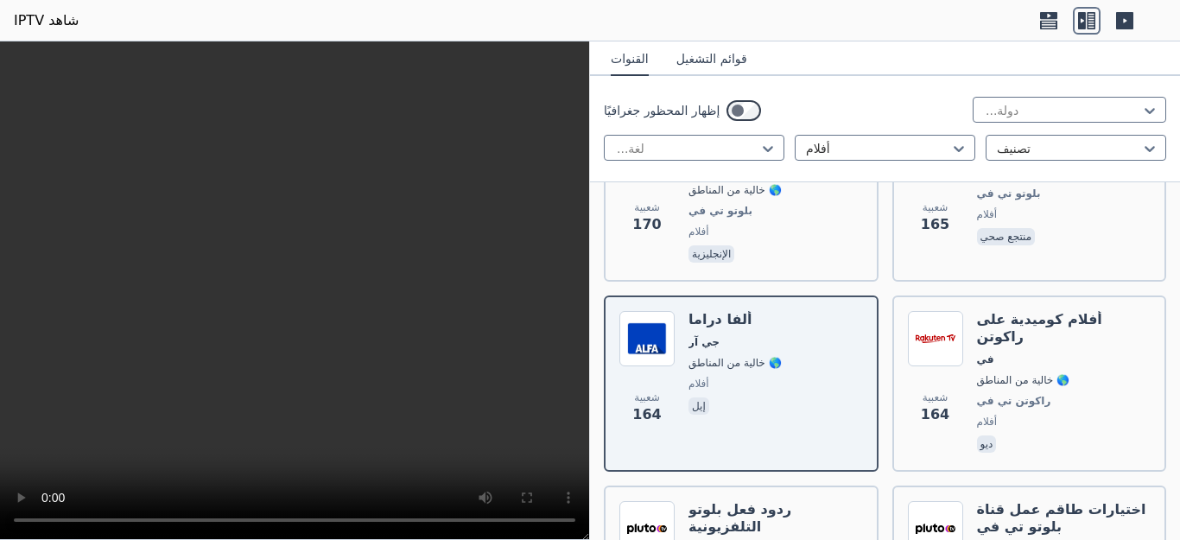
scroll to position [7692, 0]
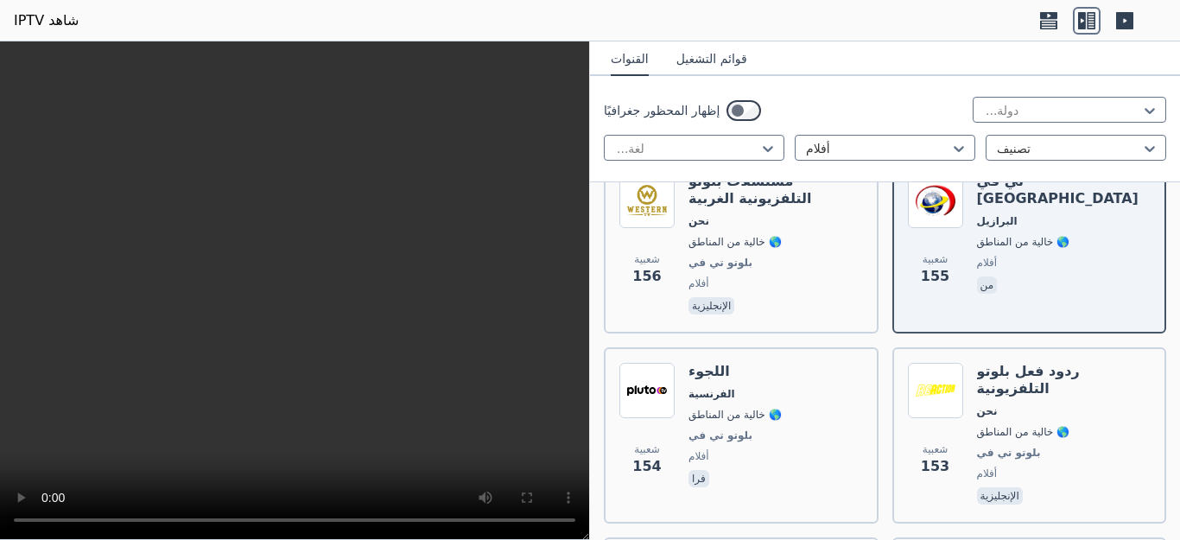
scroll to position [8384, 0]
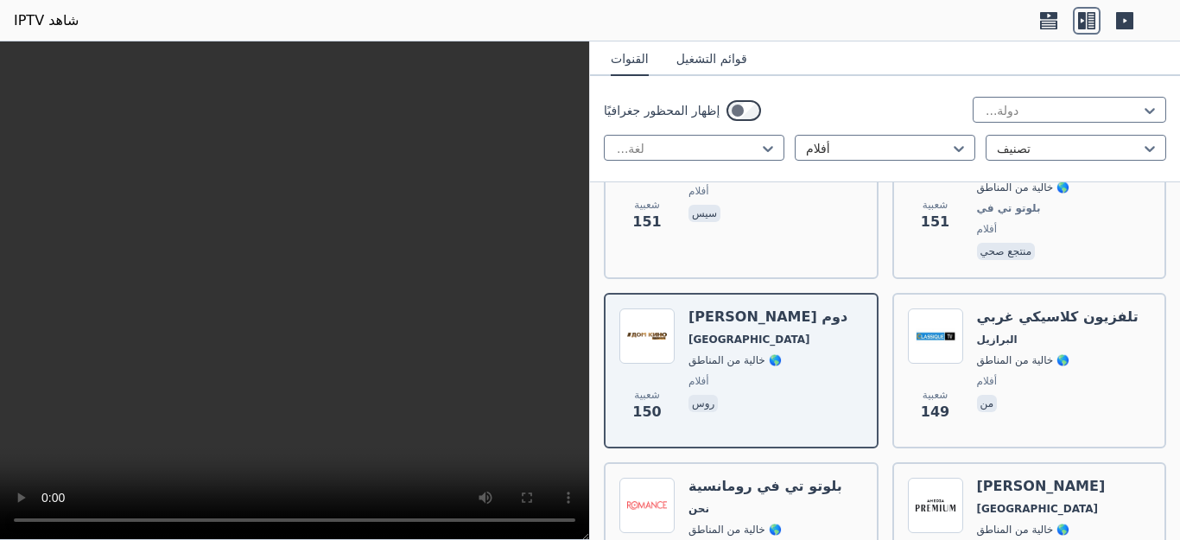
scroll to position [8971, 0]
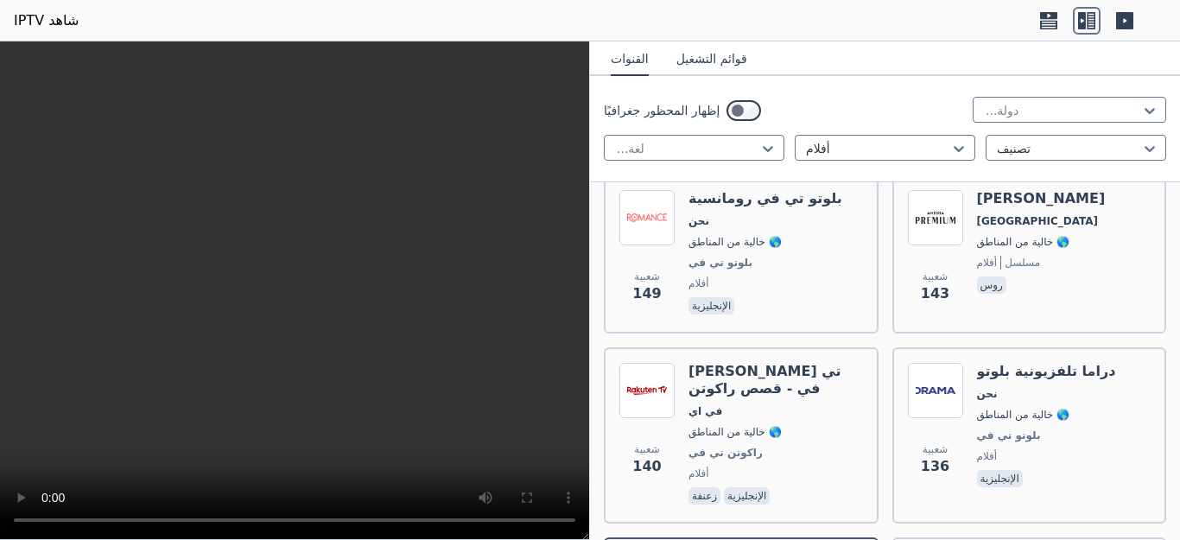
scroll to position [9247, 0]
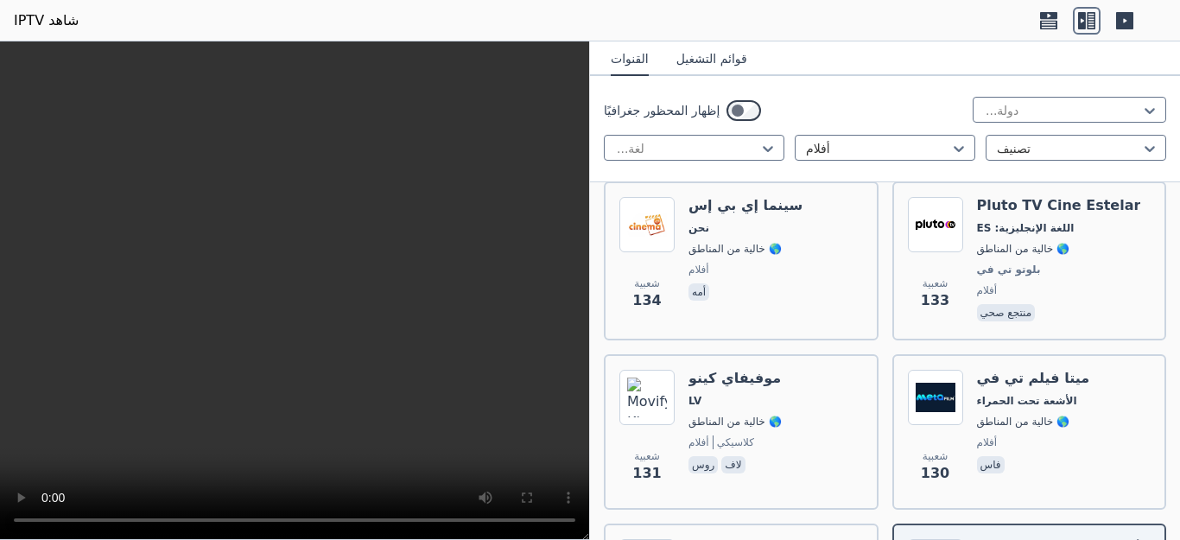
scroll to position [9593, 0]
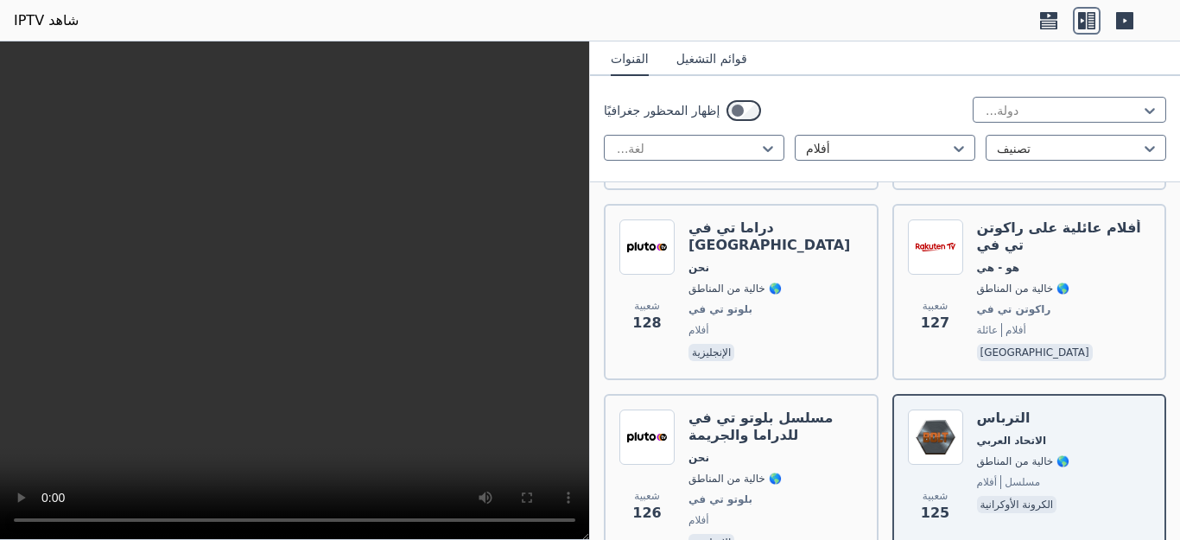
scroll to position [9939, 0]
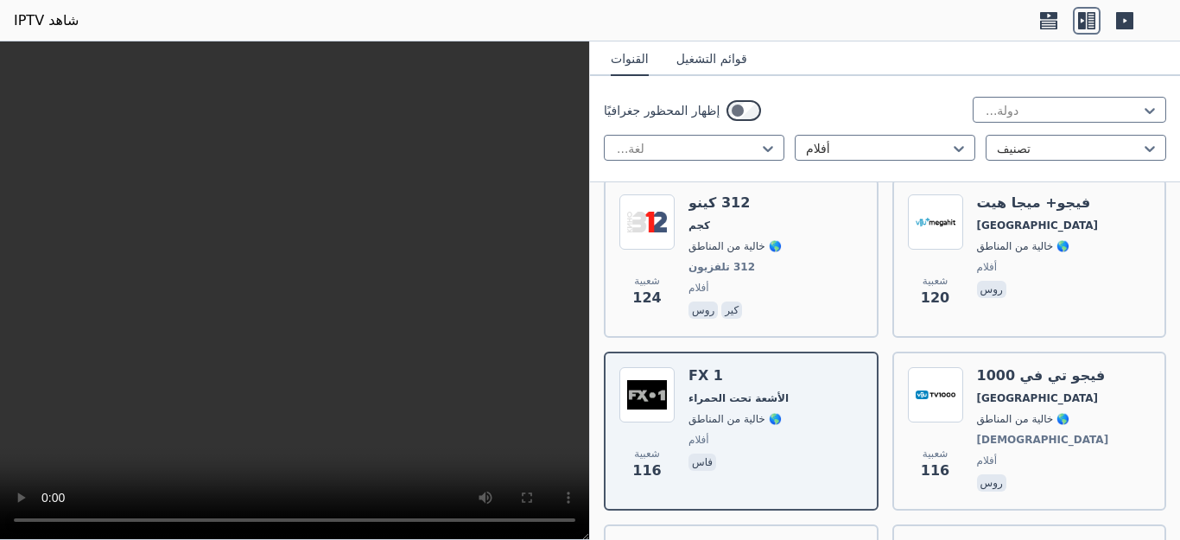
scroll to position [10561, 0]
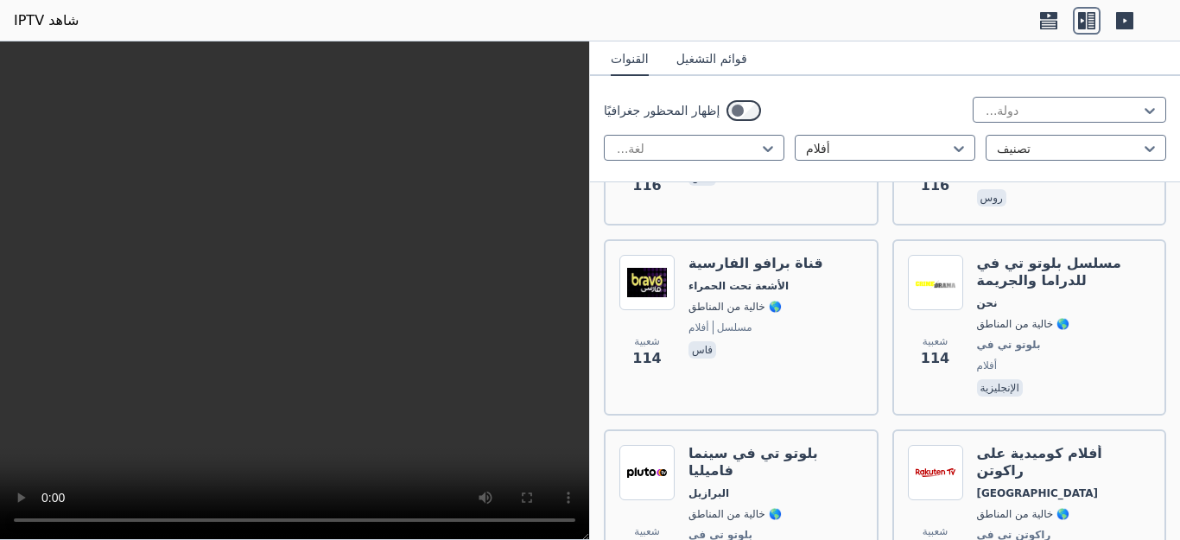
scroll to position [10837, 0]
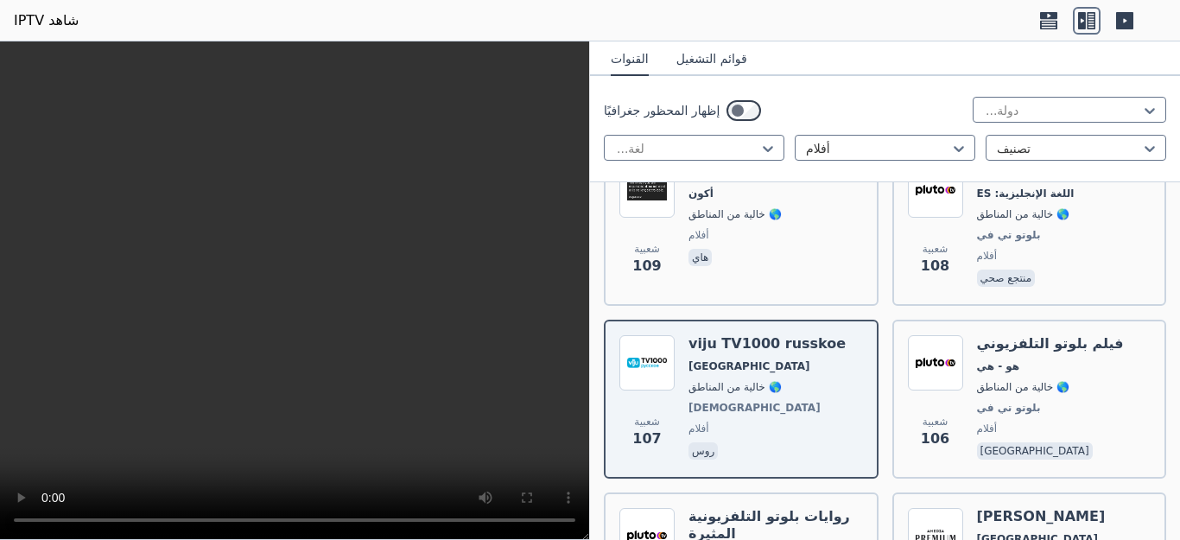
scroll to position [11494, 0]
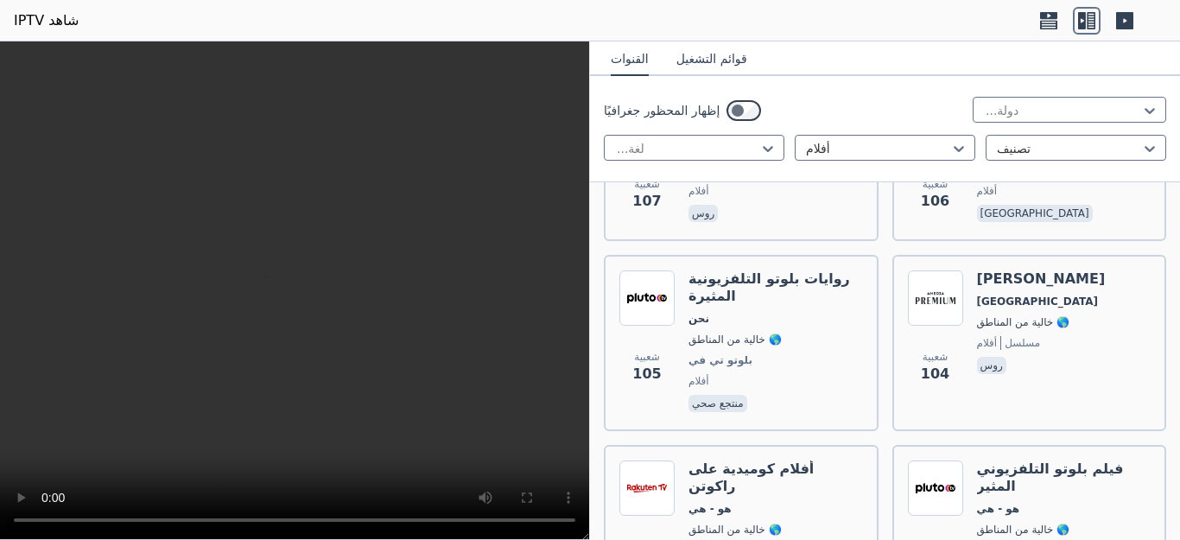
scroll to position [11770, 0]
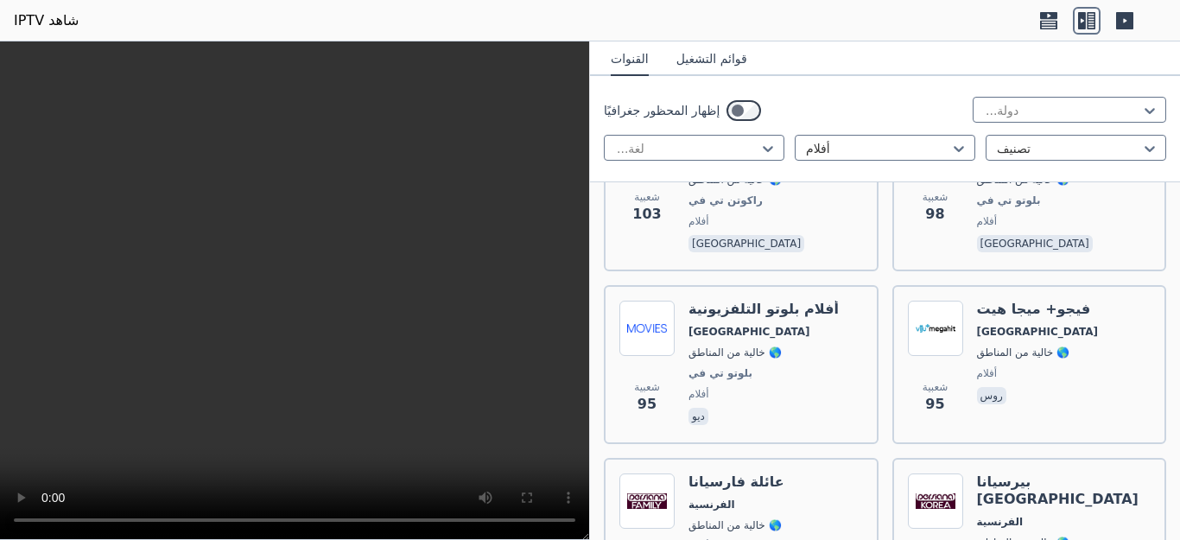
scroll to position [12081, 0]
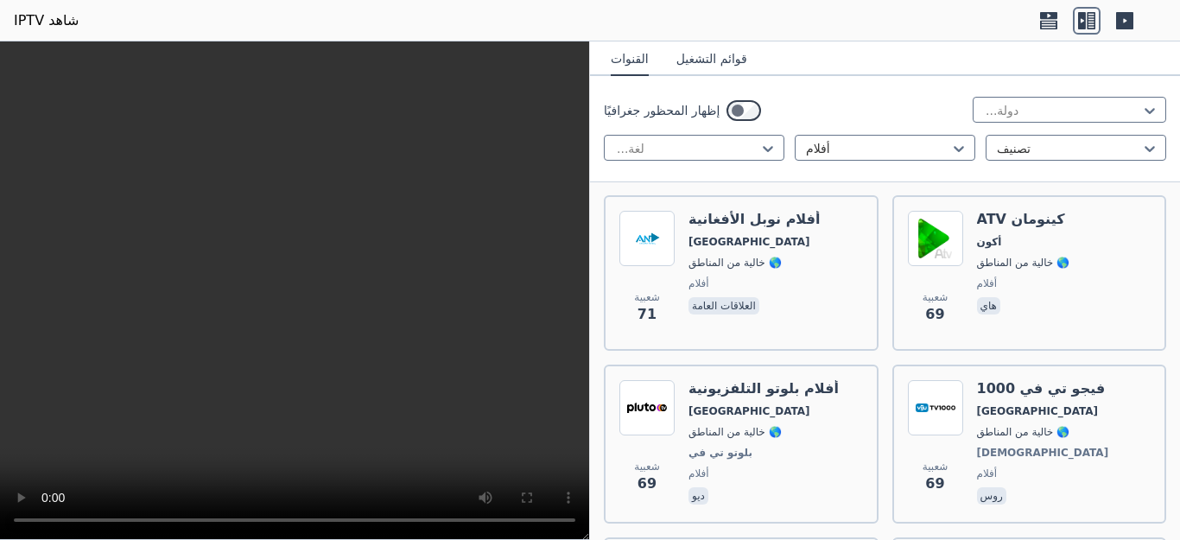
scroll to position [13947, 0]
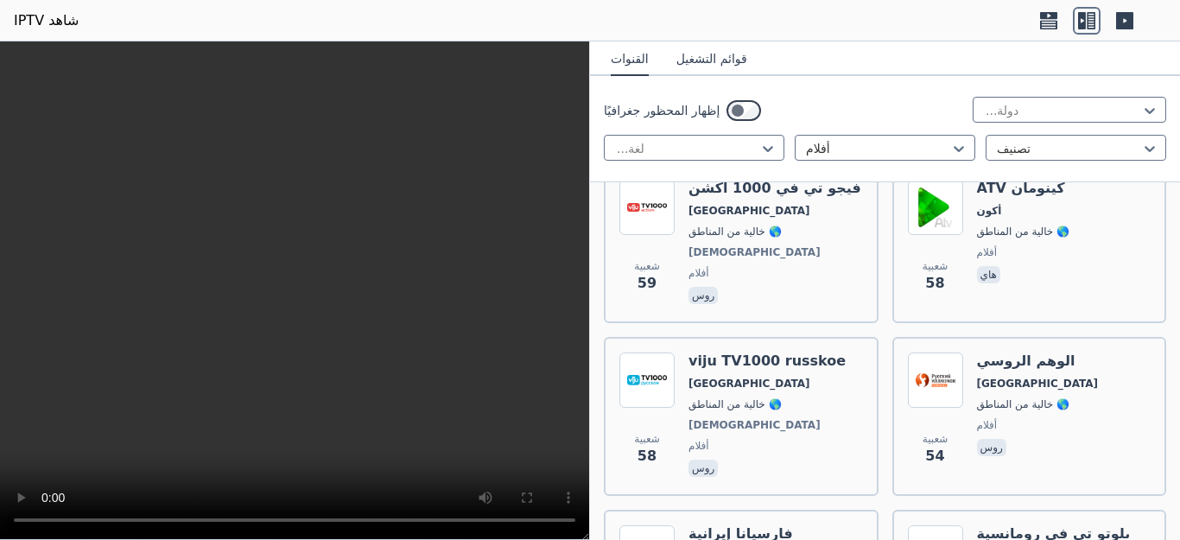
scroll to position [14880, 0]
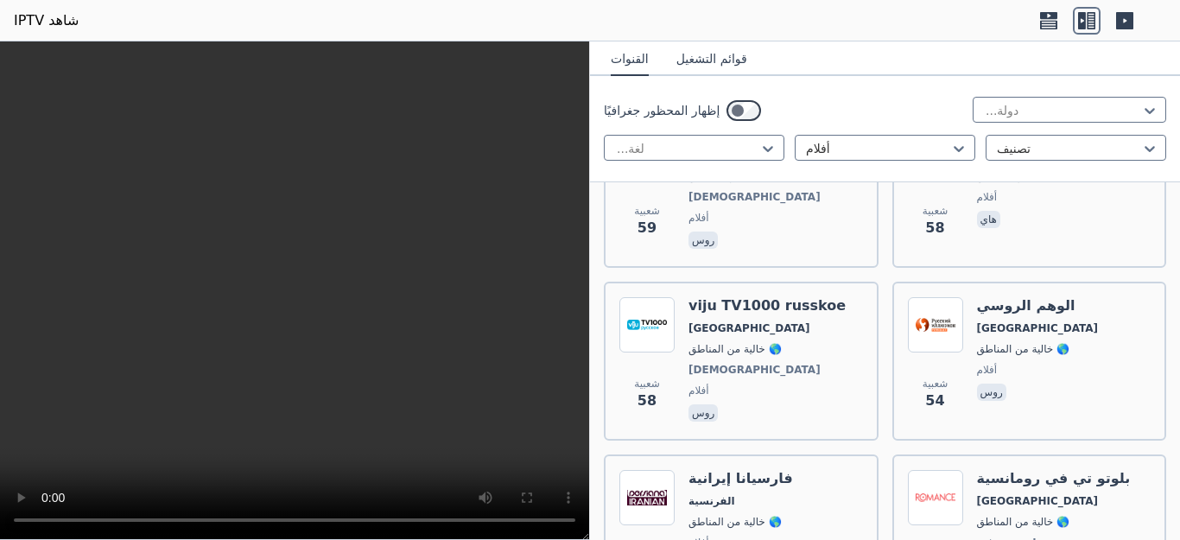
drag, startPoint x: 1176, startPoint y: 41, endPoint x: 1174, endPoint y: 54, distance: 13.1
click at [1174, 54] on body "شاهد IPTV WatchIPTV - بث IPTV مجاني من جميع أنحاء العالم لا يستضيف موقع [DOMAIN…" at bounding box center [590, 270] width 1180 height 540
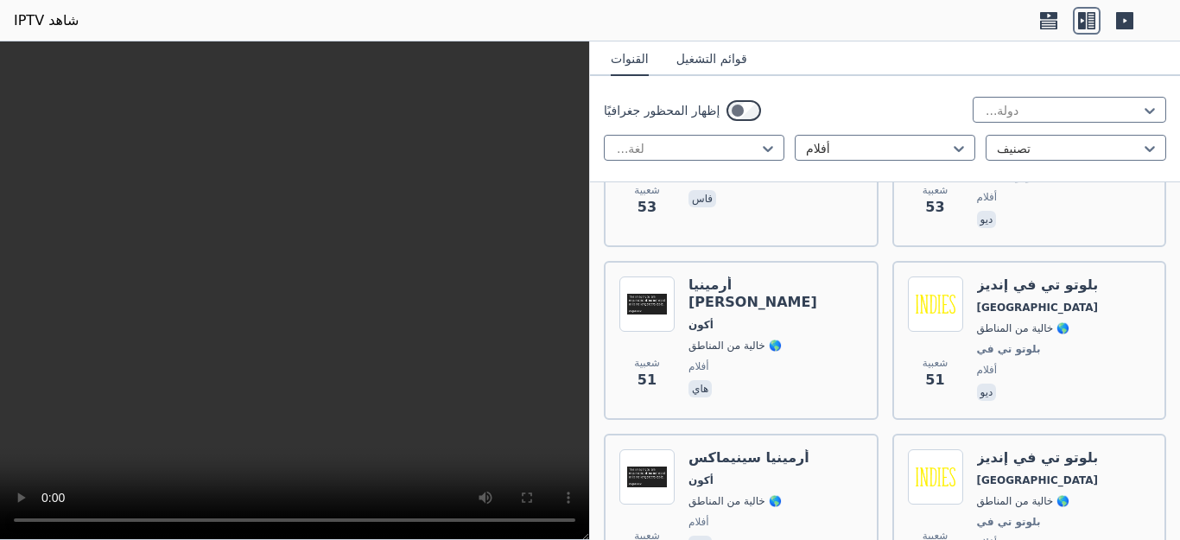
scroll to position [15258, 0]
